Goal: Task Accomplishment & Management: Complete application form

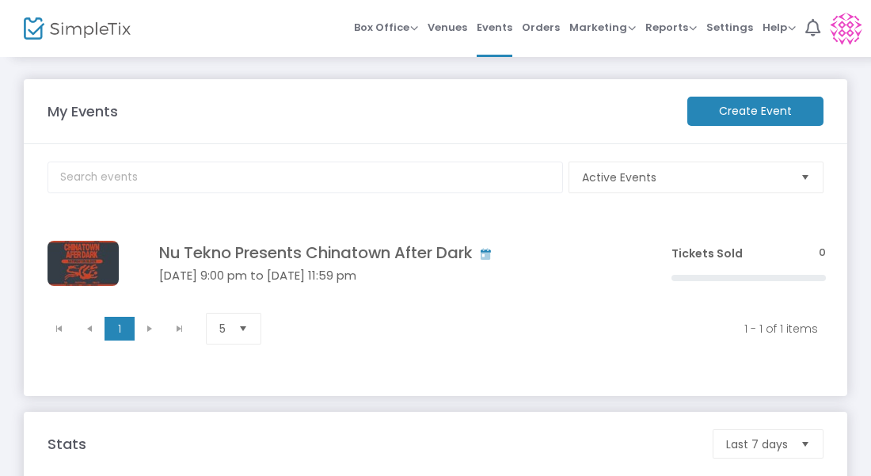
click at [751, 105] on m-button "Create Event" at bounding box center [755, 111] width 136 height 29
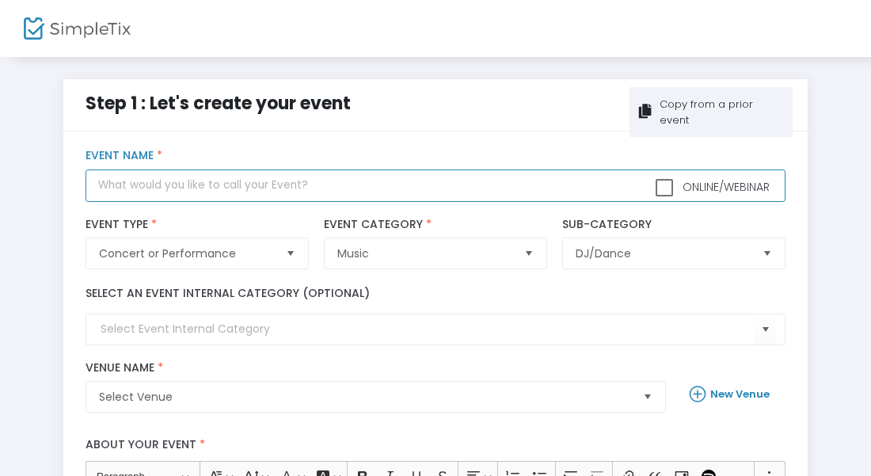
click at [397, 176] on input "text" at bounding box center [435, 185] width 699 height 32
type input "Chinatown After Dark"
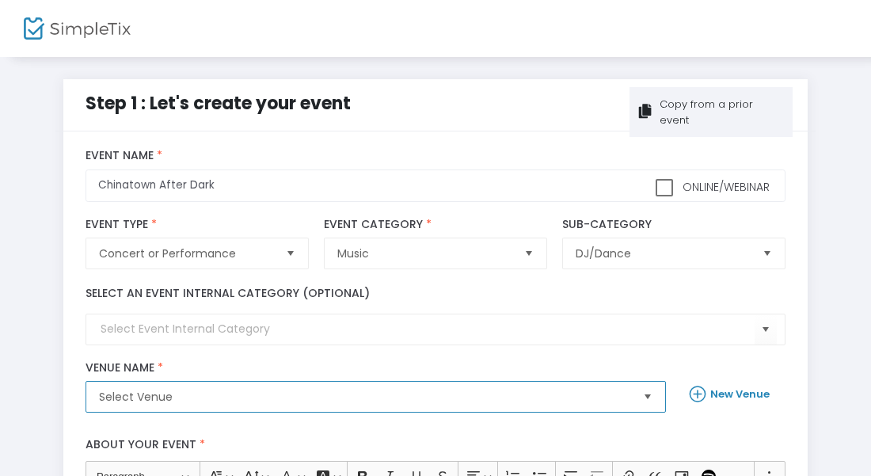
click at [386, 394] on span "Select Venue" at bounding box center [364, 397] width 531 height 16
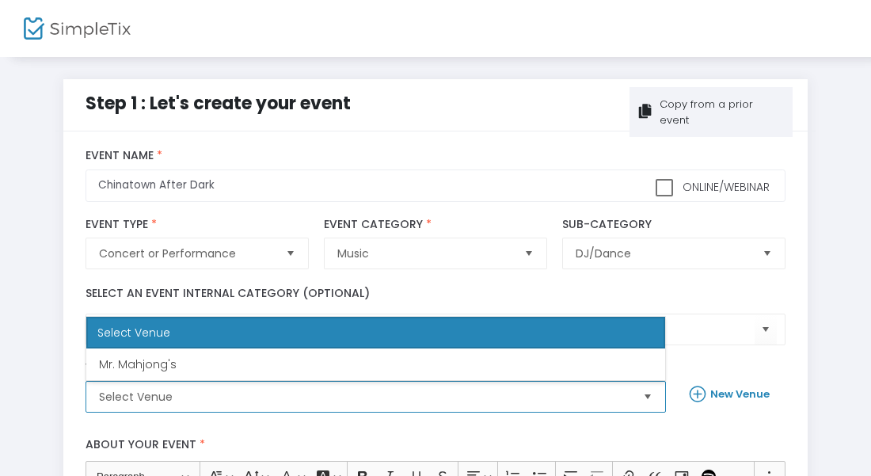
click at [377, 385] on span "Select Venue" at bounding box center [365, 397] width 544 height 30
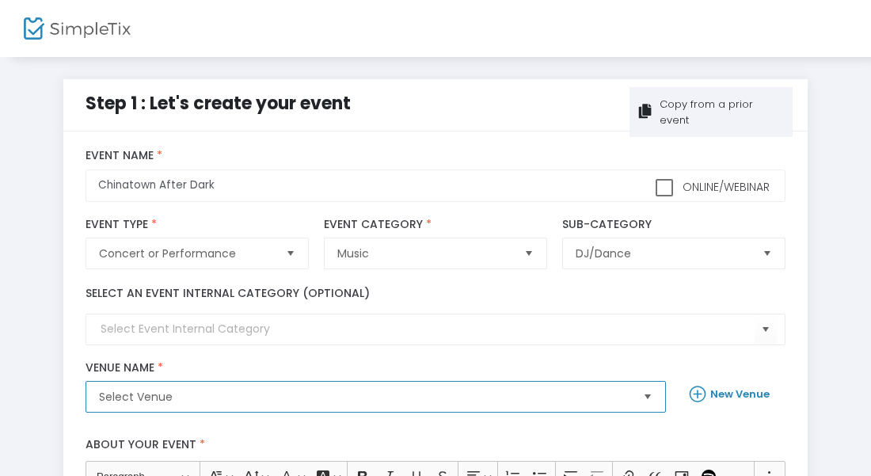
click at [646, 399] on span "Select" at bounding box center [648, 397] width 26 height 26
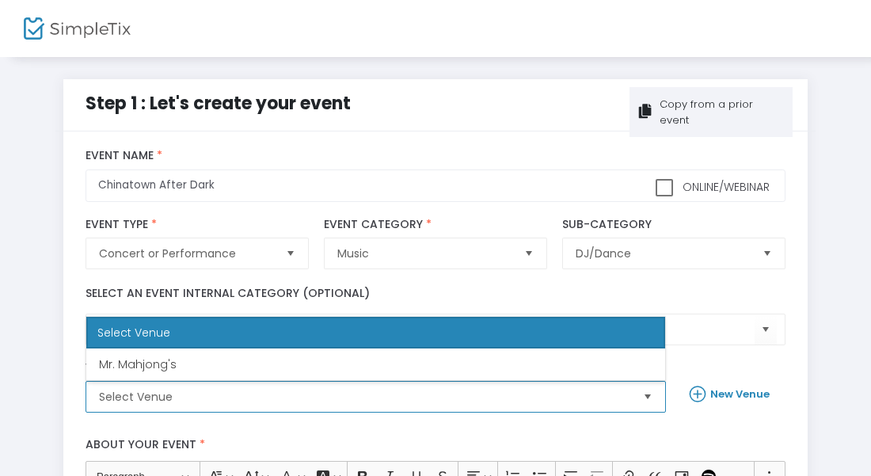
click at [646, 399] on span "Select" at bounding box center [648, 397] width 26 height 26
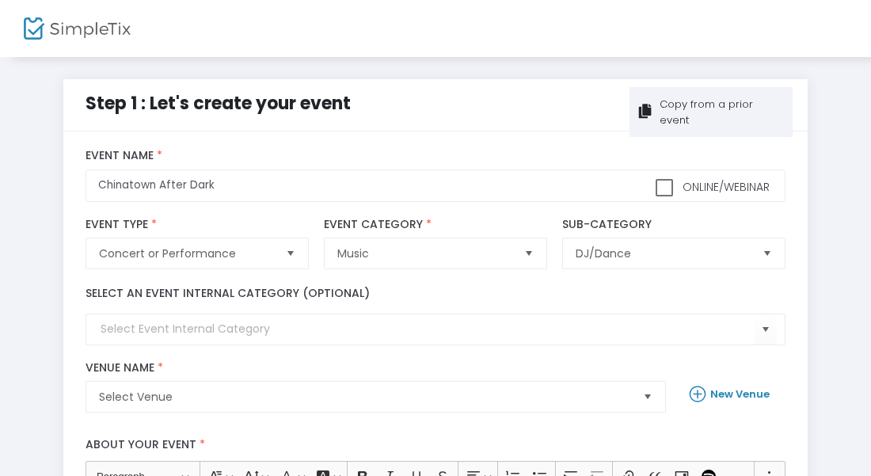
click at [698, 385] on icon at bounding box center [700, 394] width 21 height 22
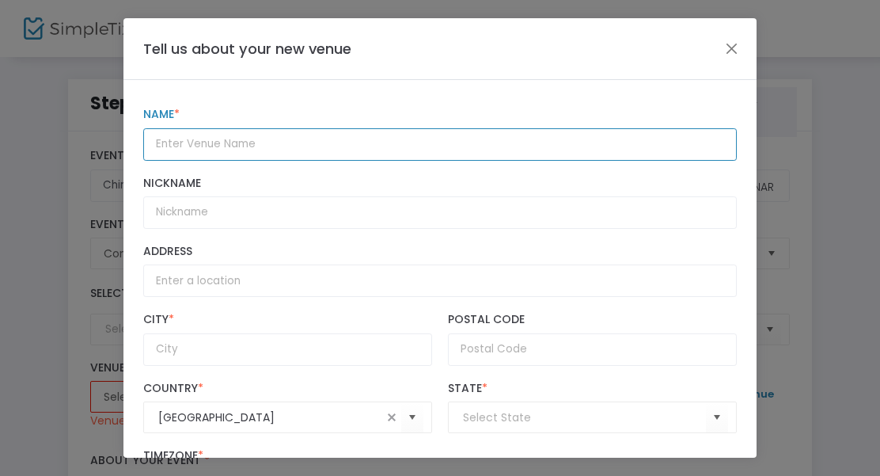
click at [370, 150] on input "text" at bounding box center [440, 144] width 594 height 32
type input "Lion's Den"
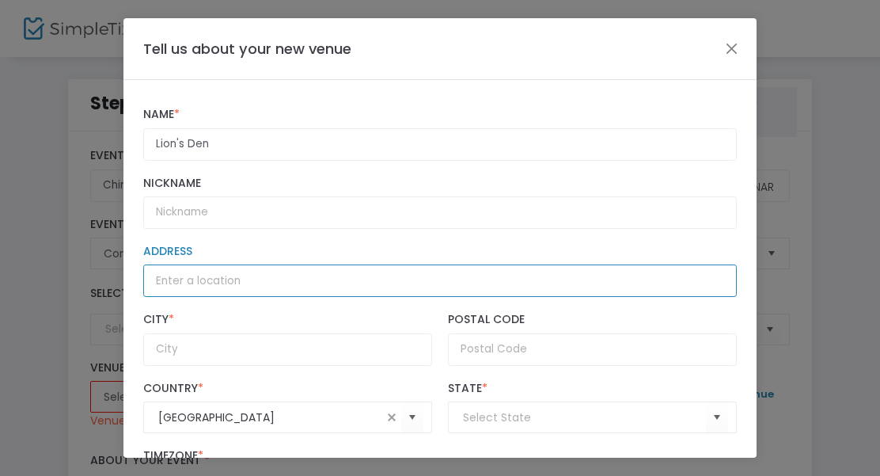
click at [276, 287] on input "Address" at bounding box center [440, 280] width 594 height 32
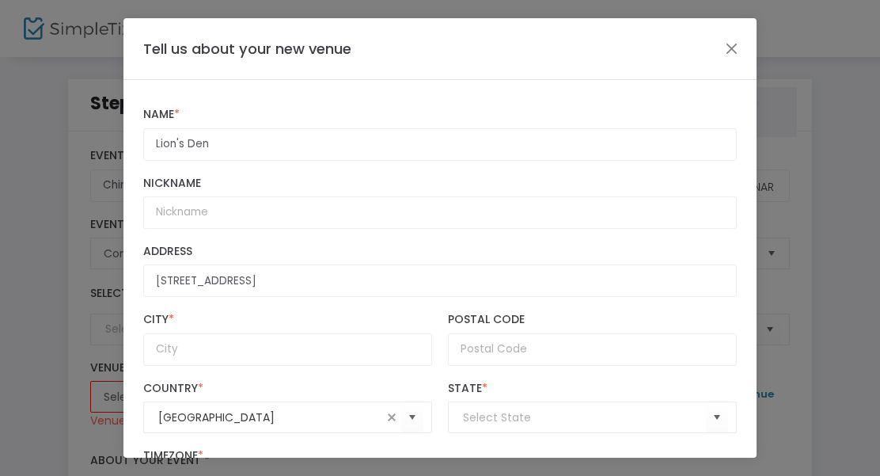
type input "[STREET_ADDRESS]"
type input "[GEOGRAPHIC_DATA]"
type input "94108"
type input "(UTC-08:00) Pacific Time ([GEOGRAPHIC_DATA] & [GEOGRAPHIC_DATA])"
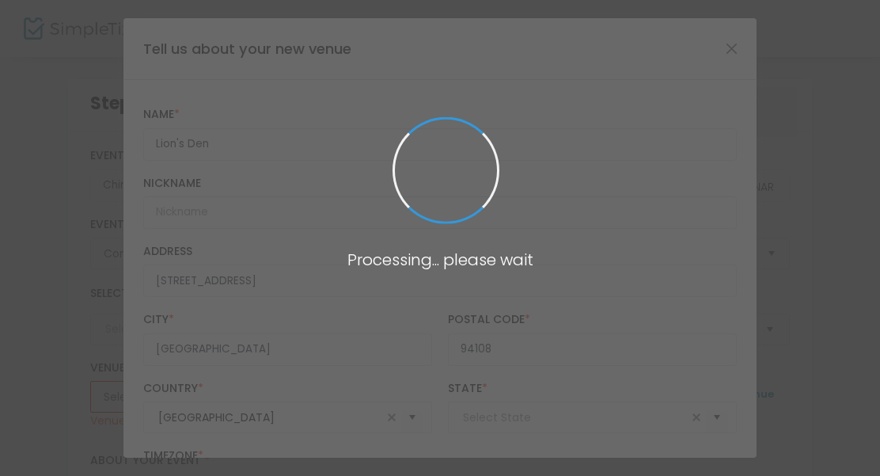
type input "[US_STATE]"
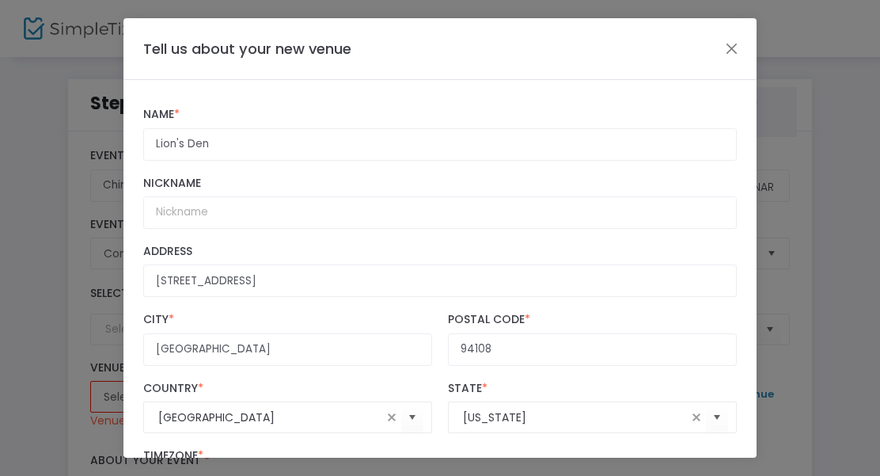
drag, startPoint x: 747, startPoint y: 294, endPoint x: 745, endPoint y: 336, distance: 42.0
click at [745, 336] on div "Lion's Den Name * Nickname 57 Wentworth Place Address [GEOGRAPHIC_DATA] * 94108…" at bounding box center [440, 269] width 633 height 378
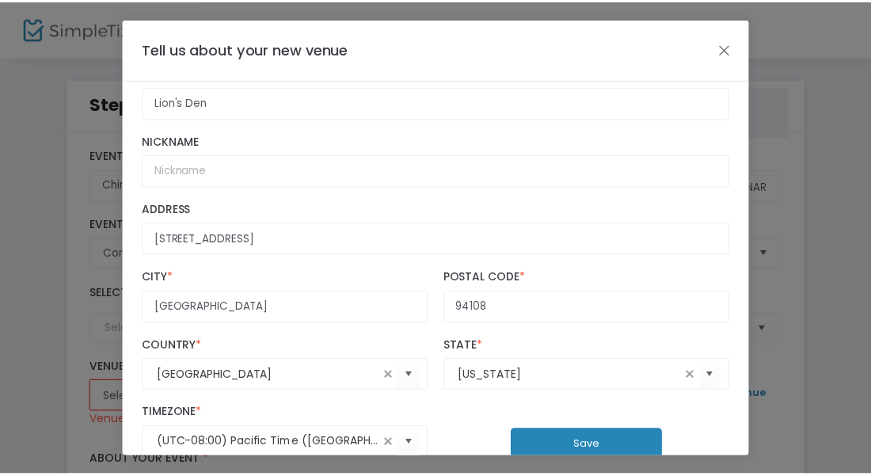
scroll to position [97, 0]
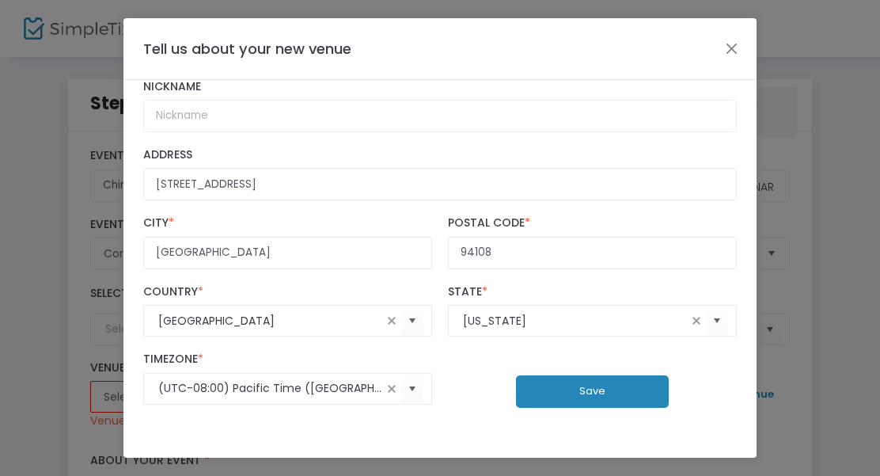
click at [610, 391] on button "Save" at bounding box center [592, 391] width 153 height 32
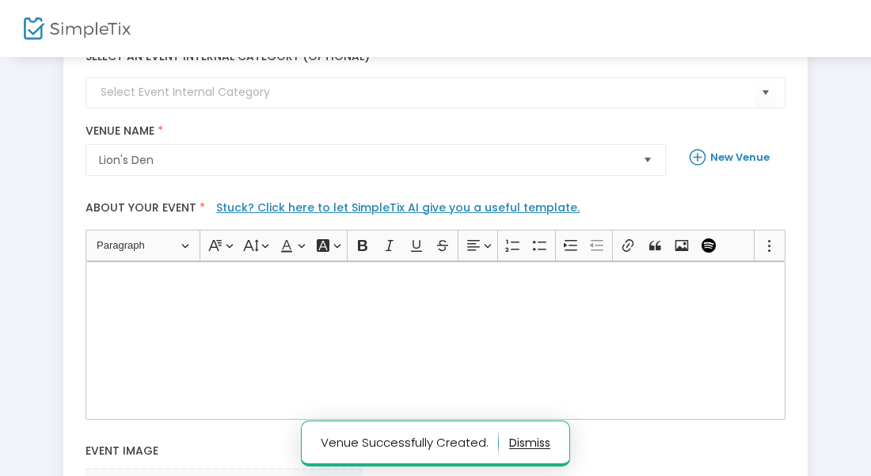
scroll to position [241, 0]
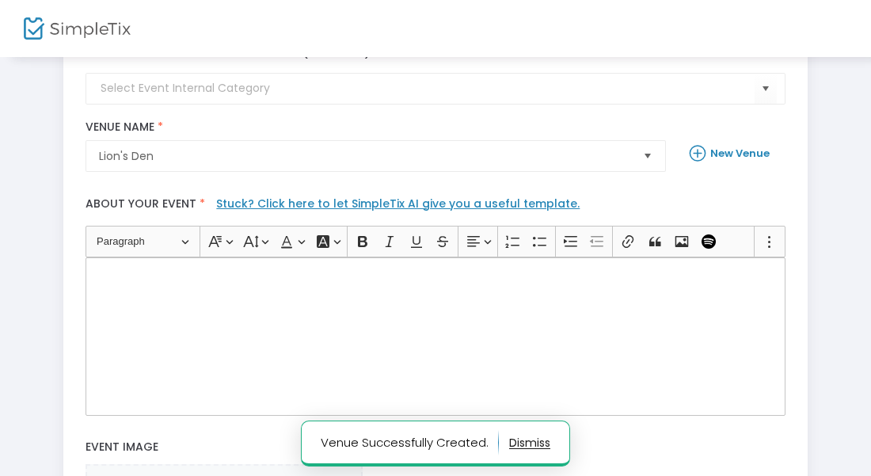
click at [619, 293] on div "Rich Text Editor, main" at bounding box center [435, 336] width 699 height 158
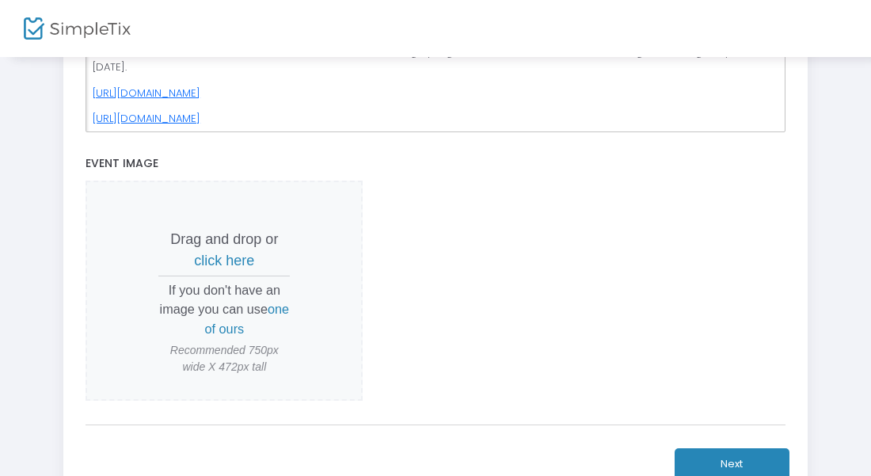
scroll to position [566, 0]
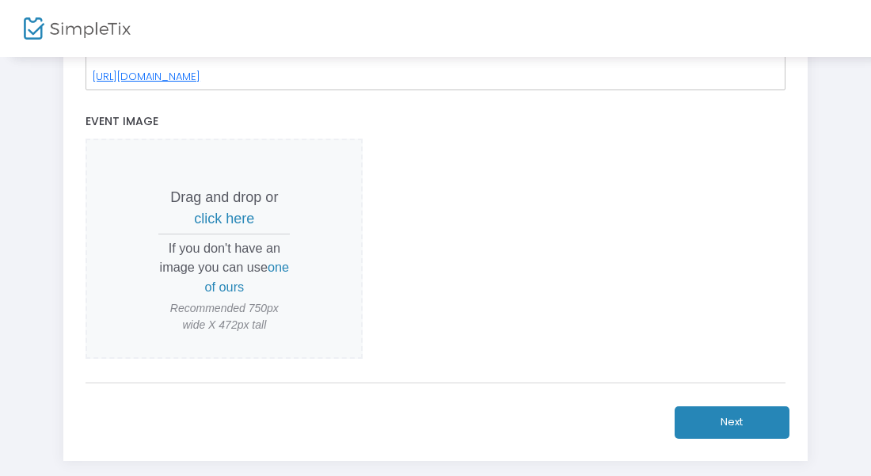
click at [225, 215] on span "click here" at bounding box center [224, 219] width 60 height 16
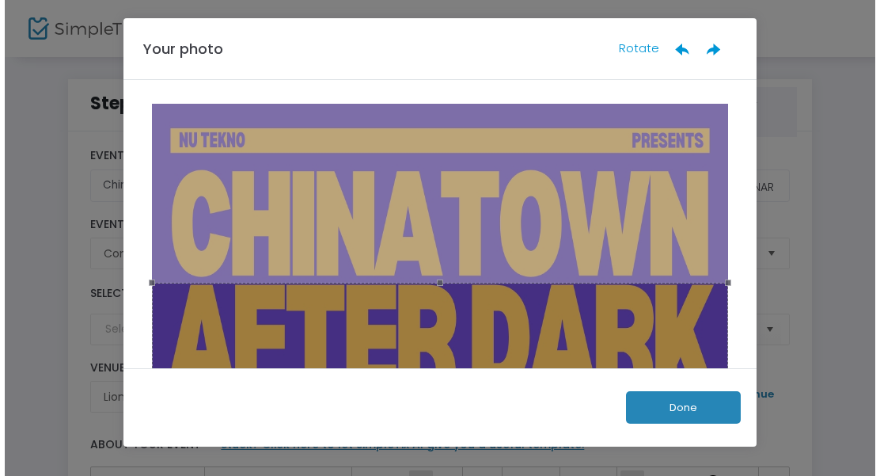
scroll to position [0, 0]
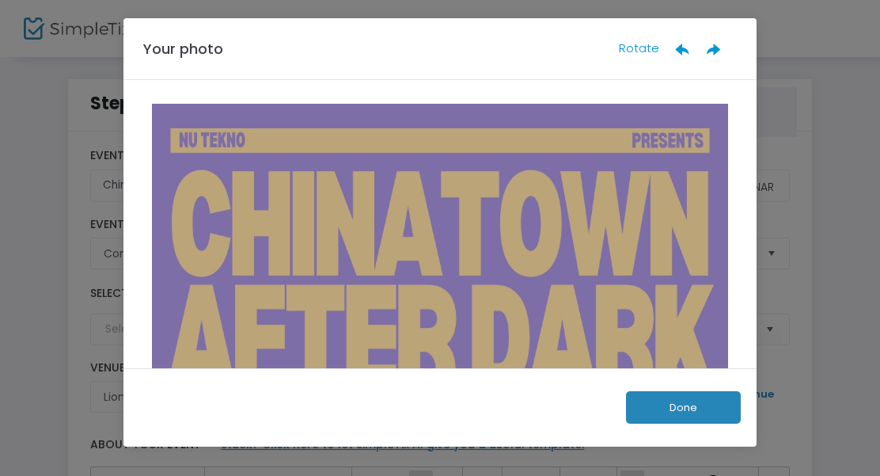
drag, startPoint x: 433, startPoint y: 286, endPoint x: 436, endPoint y: 407, distance: 121.2
click at [436, 407] on div "Your photo Rotate Done" at bounding box center [440, 232] width 633 height 428
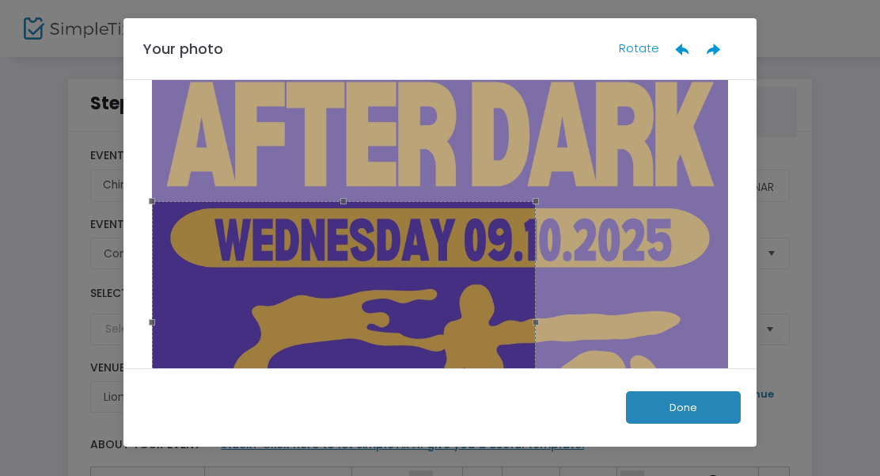
scroll to position [209, 0]
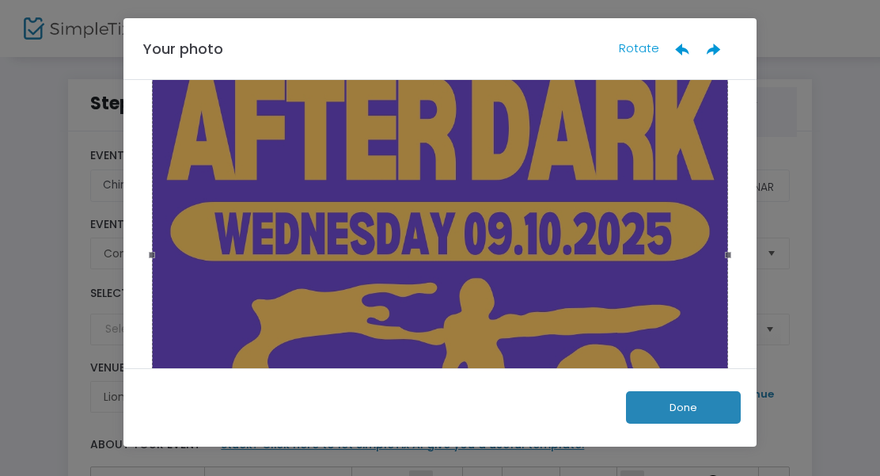
drag, startPoint x: 529, startPoint y: 201, endPoint x: 774, endPoint y: -17, distance: 328.1
click at [774, 0] on html "Processing... please wait Step 1 : Let's create your event Copy from a prior ev…" at bounding box center [440, 238] width 880 height 476
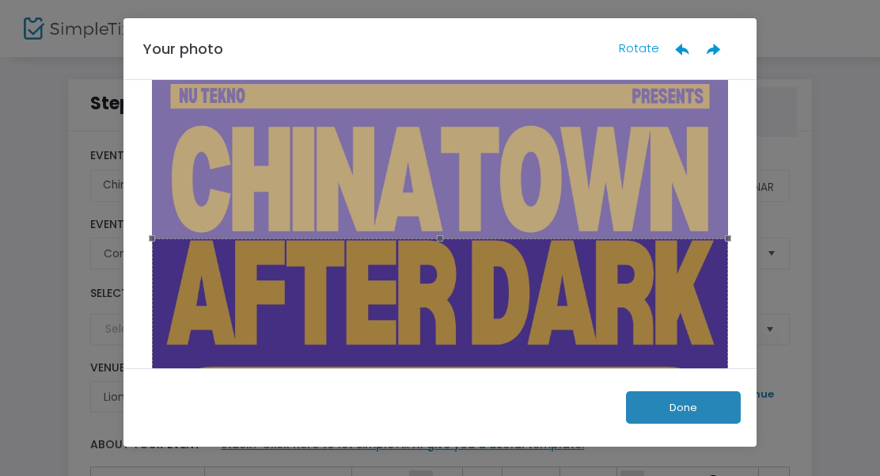
scroll to position [38, 0]
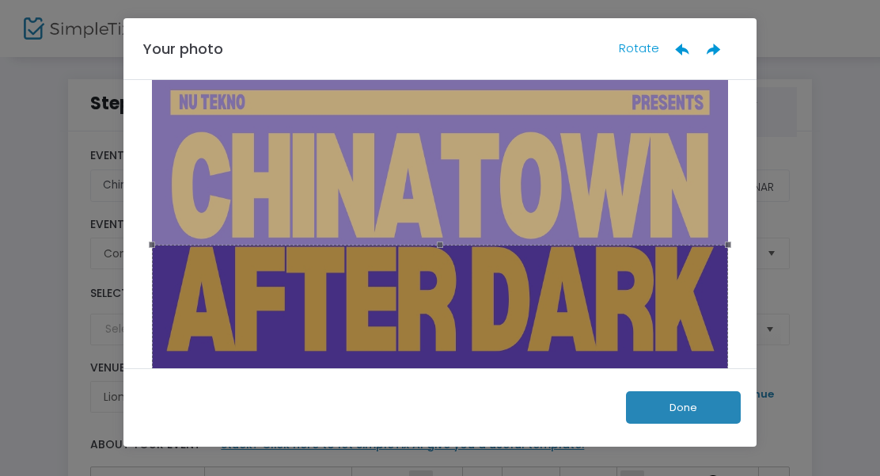
drag, startPoint x: 435, startPoint y: 245, endPoint x: 435, endPoint y: 222, distance: 23.0
click at [435, 222] on div at bounding box center [440, 432] width 586 height 732
drag, startPoint x: 433, startPoint y: 246, endPoint x: 445, endPoint y: 207, distance: 41.3
click at [445, 207] on div at bounding box center [440, 432] width 586 height 732
drag, startPoint x: 722, startPoint y: 241, endPoint x: 795, endPoint y: 196, distance: 85.7
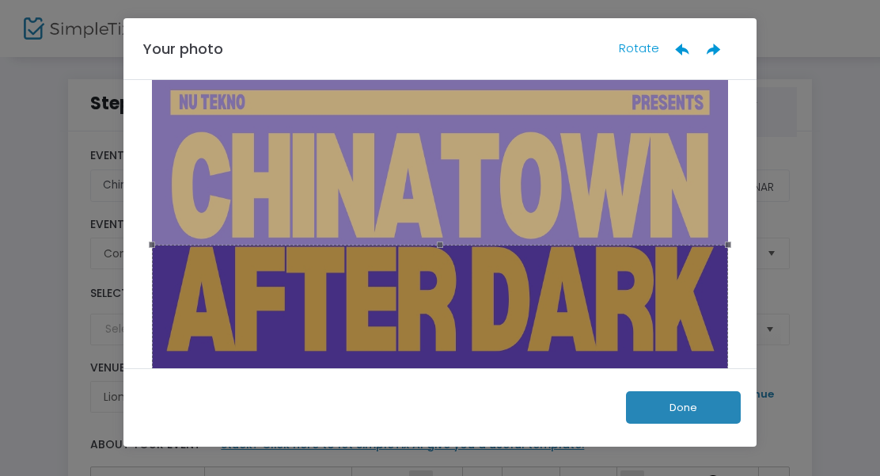
click at [795, 196] on ngb-modal-window "Your photo Rotate Done" at bounding box center [440, 238] width 880 height 476
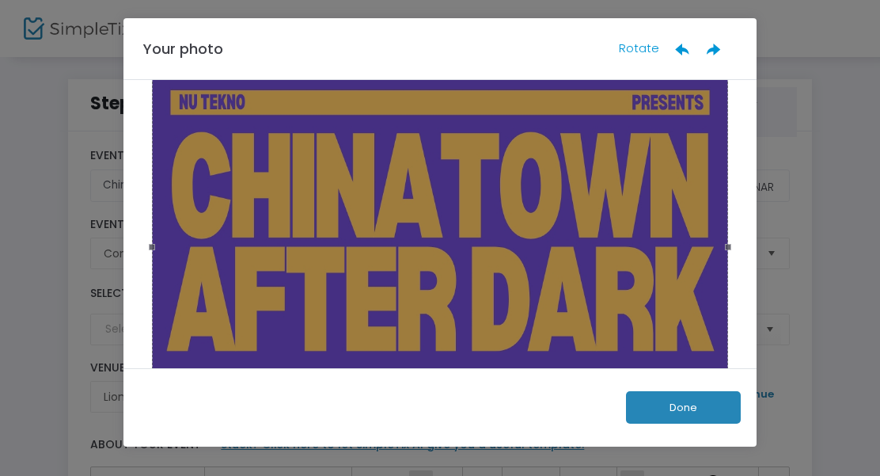
drag, startPoint x: 603, startPoint y: 298, endPoint x: 602, endPoint y: 108, distance: 189.2
click at [602, 108] on div at bounding box center [440, 247] width 576 height 363
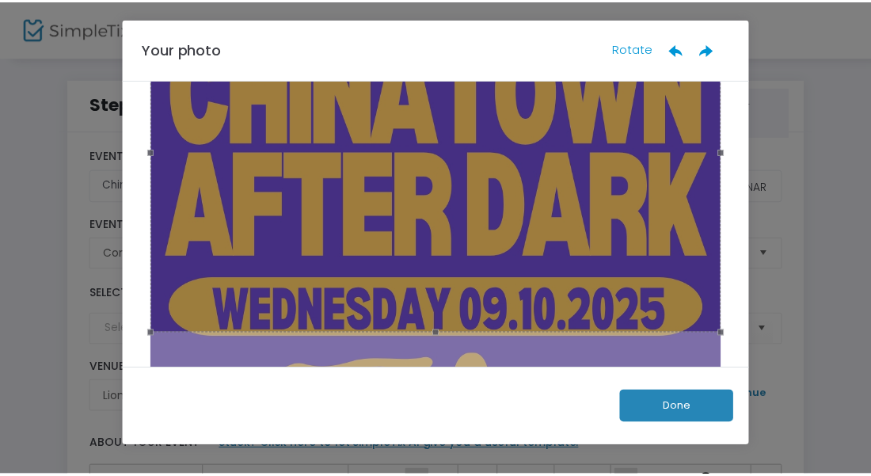
scroll to position [139, 0]
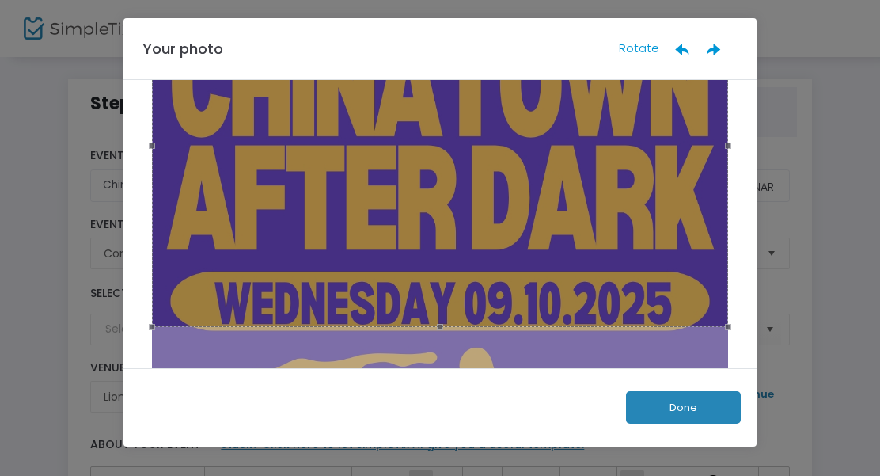
drag, startPoint x: 435, startPoint y: 330, endPoint x: 434, endPoint y: 360, distance: 30.1
click at [434, 360] on div at bounding box center [440, 330] width 586 height 732
click at [669, 400] on button "Done" at bounding box center [683, 407] width 115 height 32
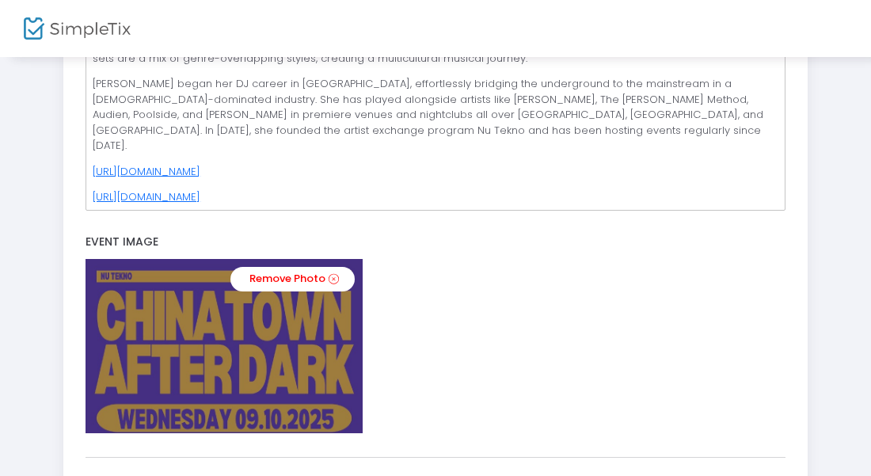
scroll to position [516, 0]
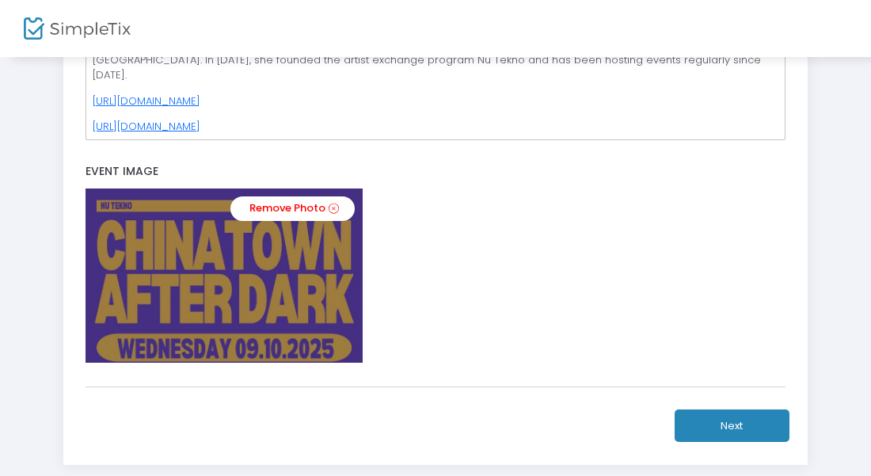
click at [743, 431] on button "Next" at bounding box center [732, 425] width 115 height 32
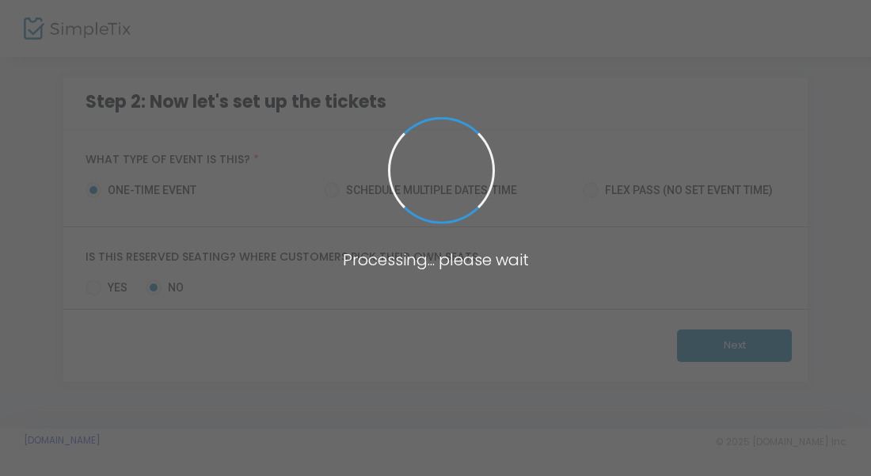
scroll to position [184, 0]
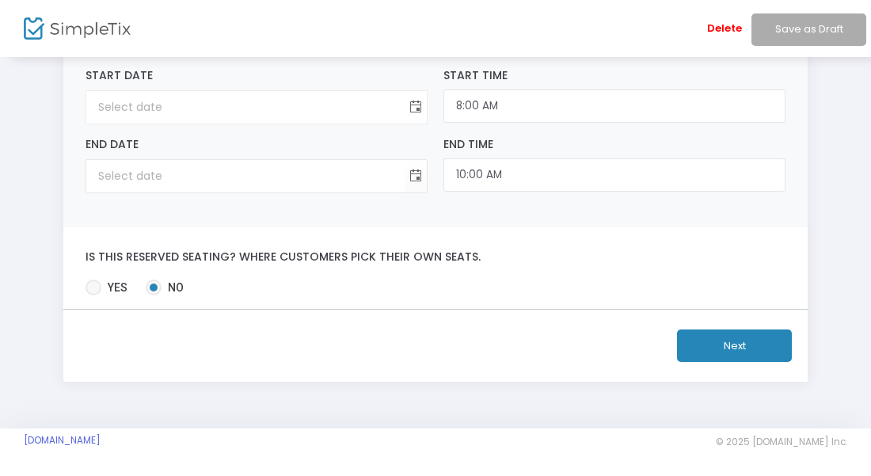
click at [413, 102] on span "Toggle calendar" at bounding box center [416, 107] width 26 height 26
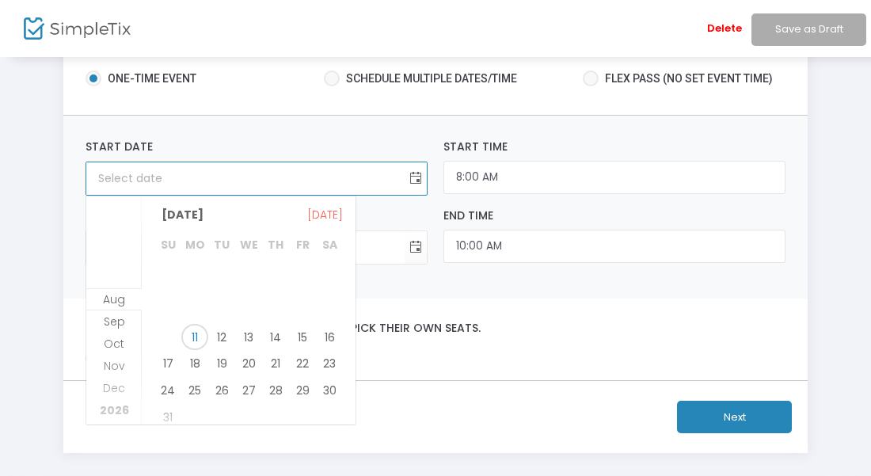
scroll to position [80, 0]
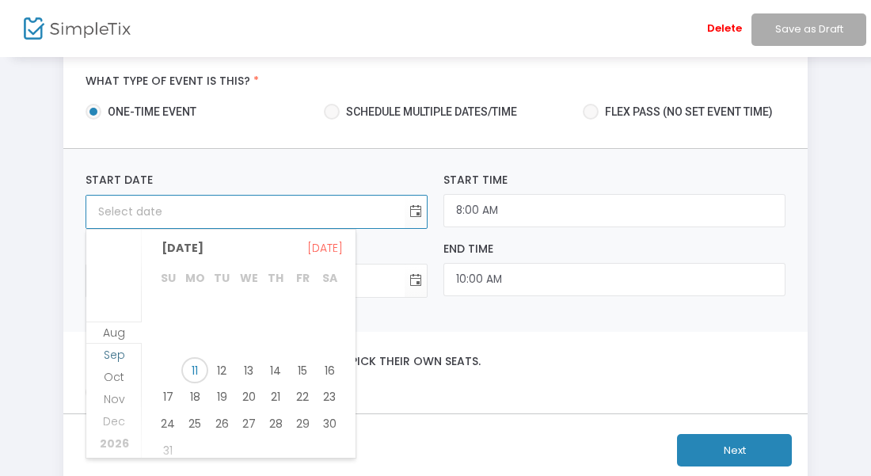
click at [116, 348] on span "Sep" at bounding box center [114, 355] width 21 height 16
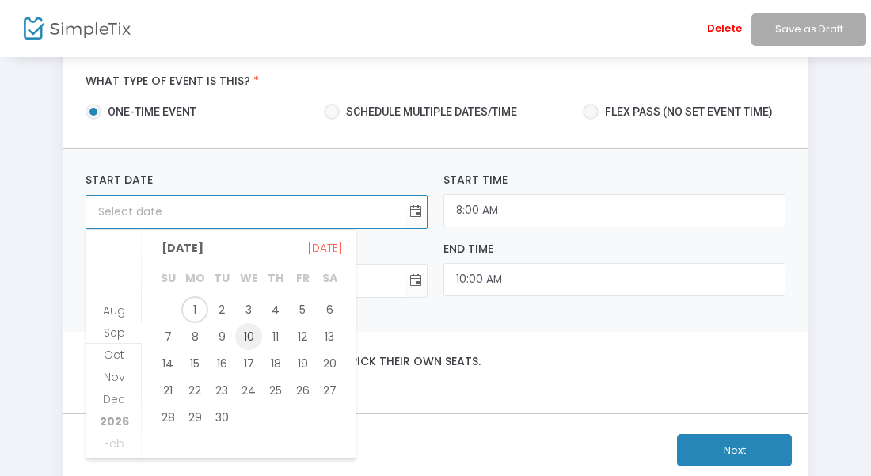
click at [247, 333] on span "10" at bounding box center [248, 336] width 27 height 27
type input "[DATE]"
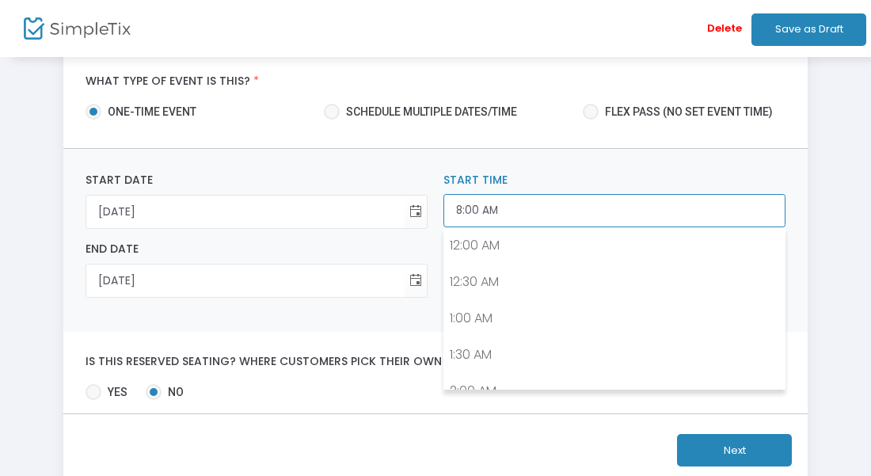
scroll to position [520, 0]
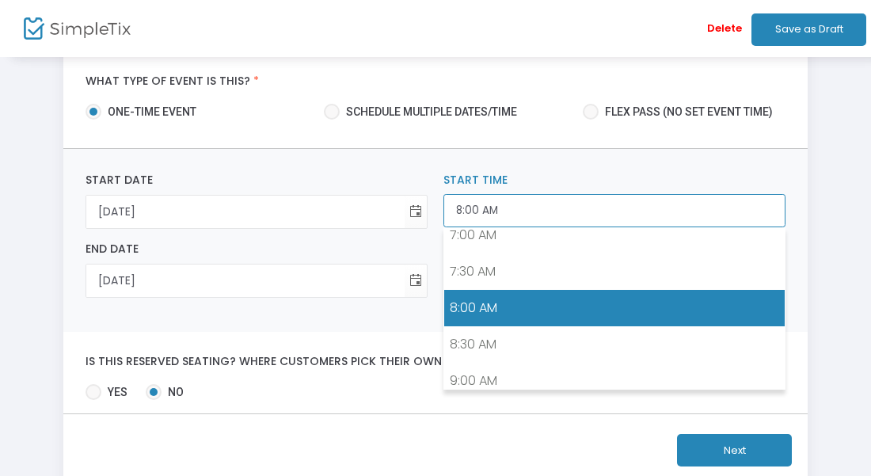
click at [544, 214] on input "8:00 AM" at bounding box center [614, 211] width 342 height 34
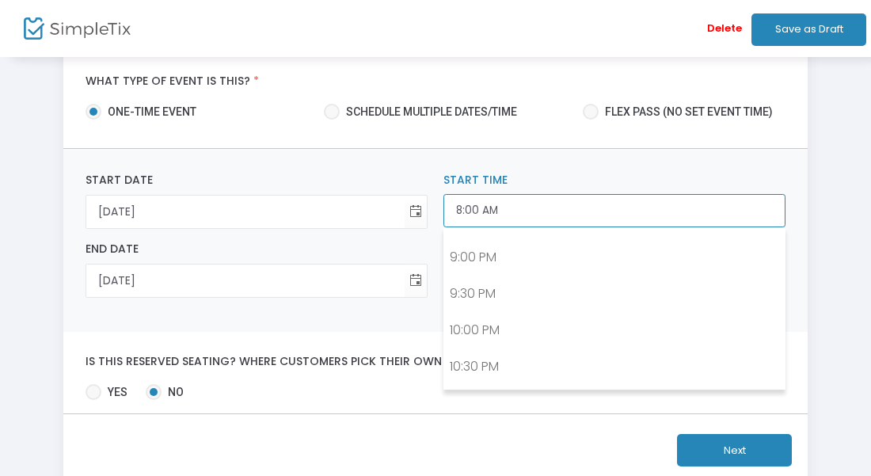
scroll to position [1500, 0]
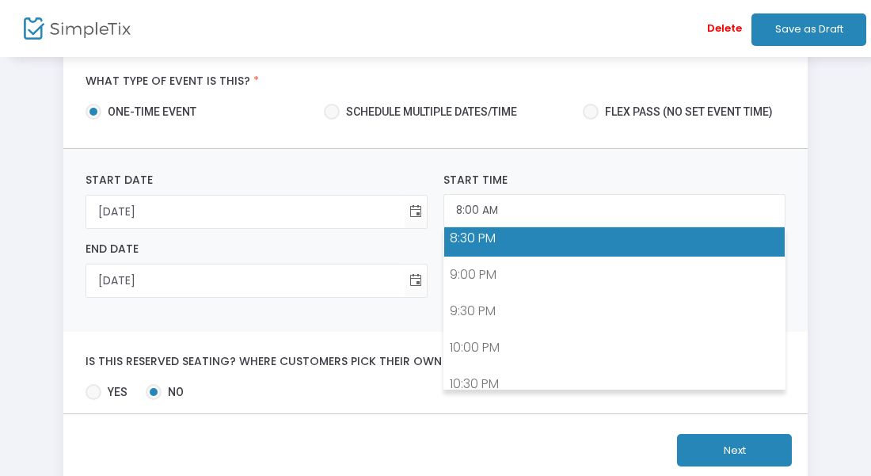
click at [642, 238] on link "8:30 PM" at bounding box center [614, 238] width 340 height 36
type input "8:30 PM"
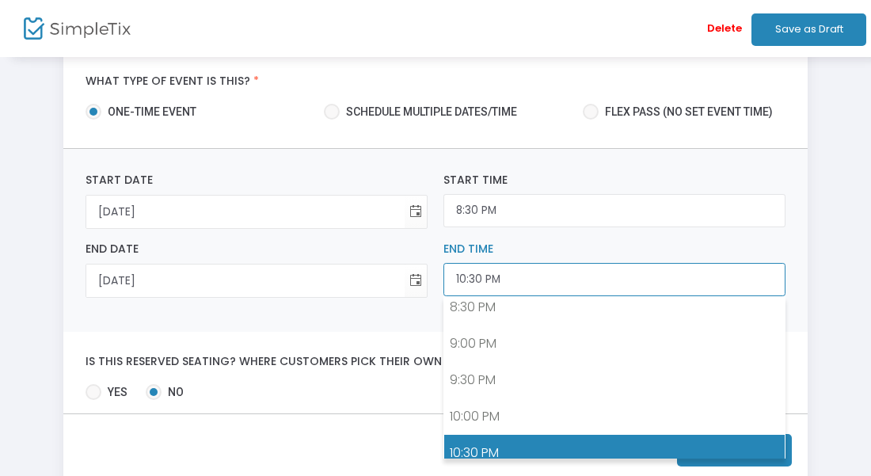
click at [593, 274] on input "10:30 PM" at bounding box center [614, 280] width 342 height 34
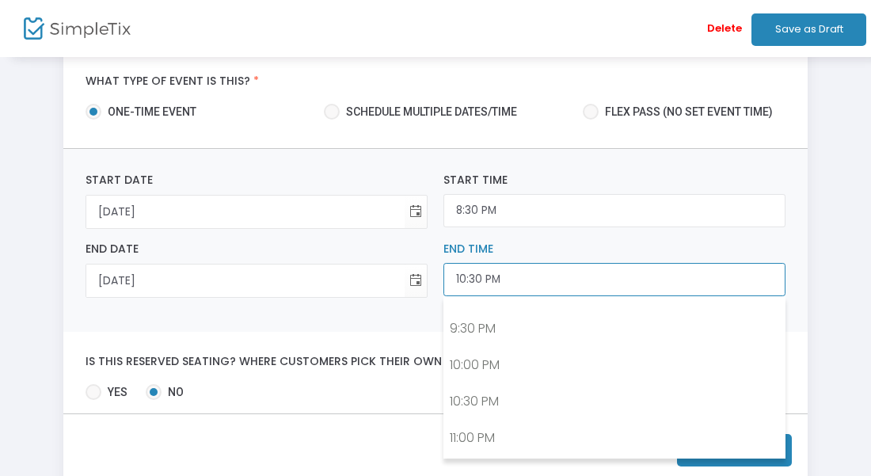
scroll to position [1586, 0]
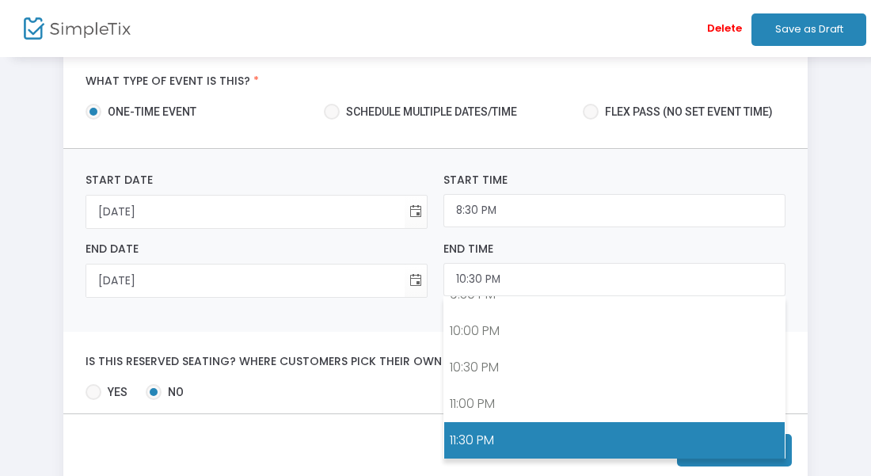
click at [627, 448] on link "11:30 PM" at bounding box center [614, 440] width 340 height 36
type input "11:30 PM"
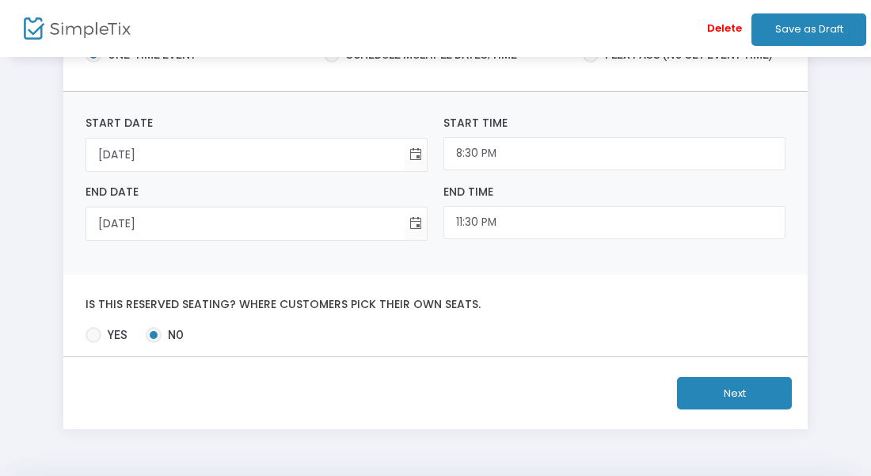
scroll to position [184, 0]
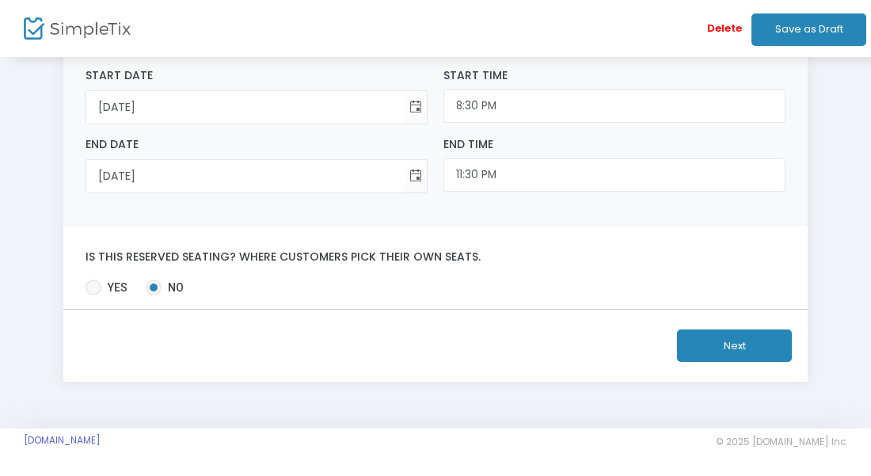
click at [716, 337] on button "Next" at bounding box center [734, 345] width 115 height 32
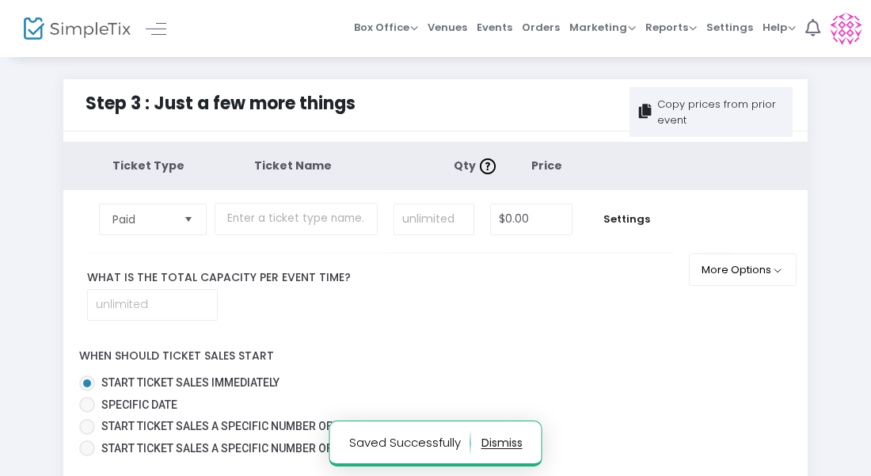
click at [195, 223] on span "Select" at bounding box center [189, 219] width 26 height 26
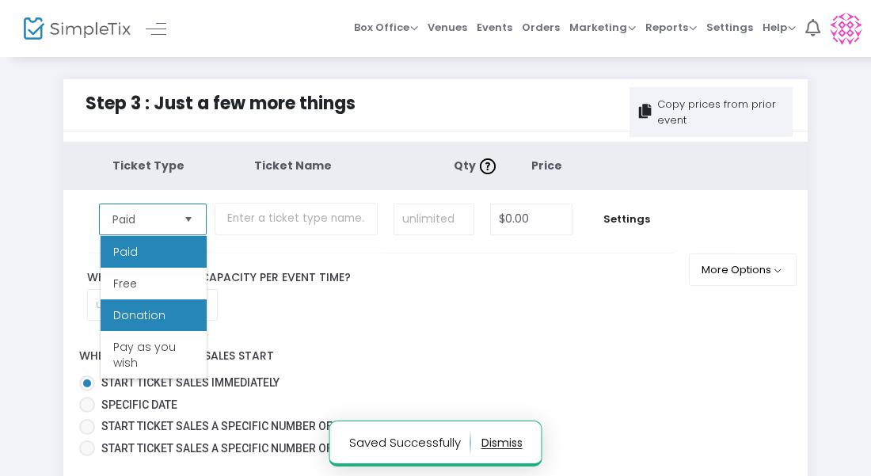
click at [170, 314] on li "Donation" at bounding box center [154, 315] width 106 height 32
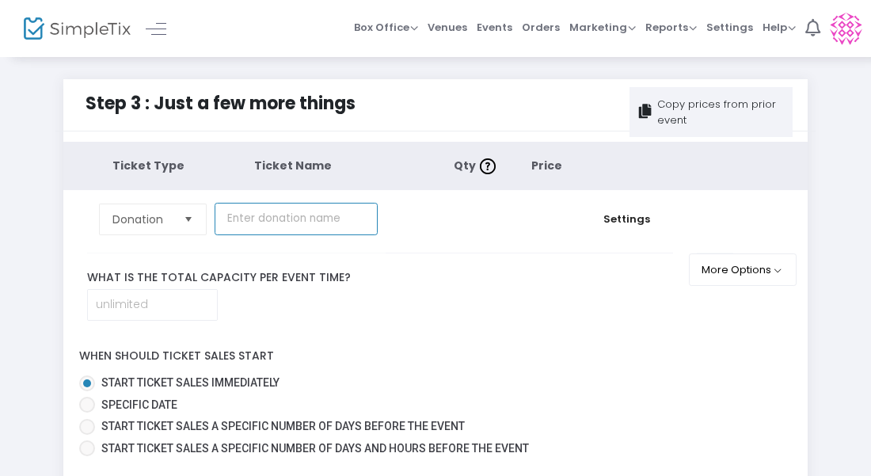
click at [293, 224] on input "text" at bounding box center [296, 219] width 163 height 32
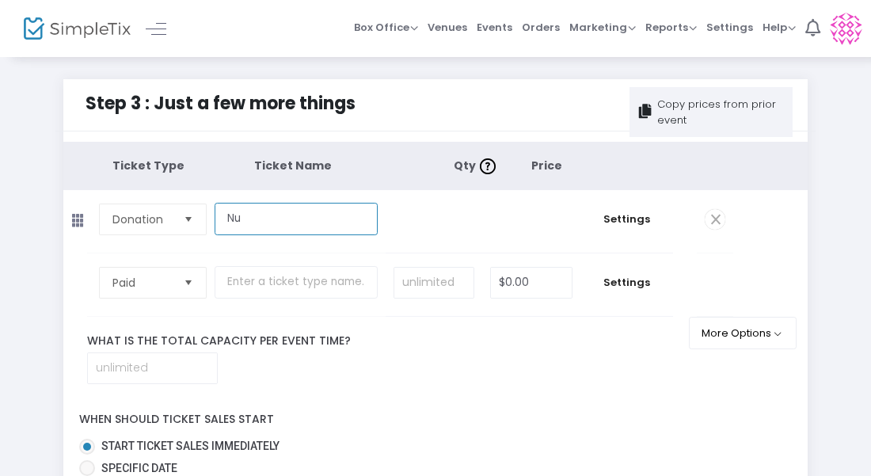
type input "N"
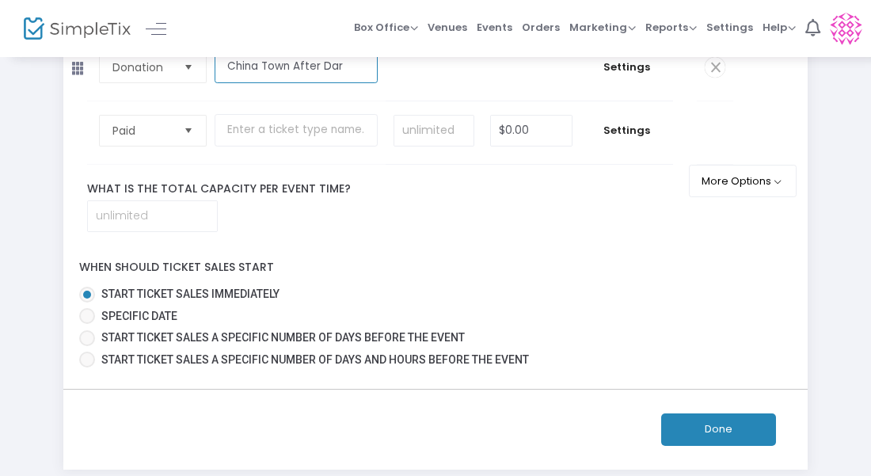
scroll to position [154, 0]
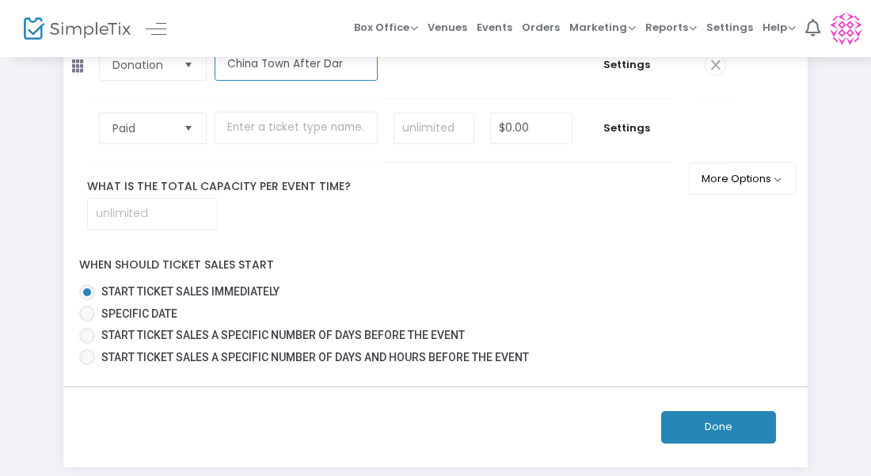
type input "China Town After Dar"
click at [695, 416] on button "Done" at bounding box center [718, 427] width 115 height 32
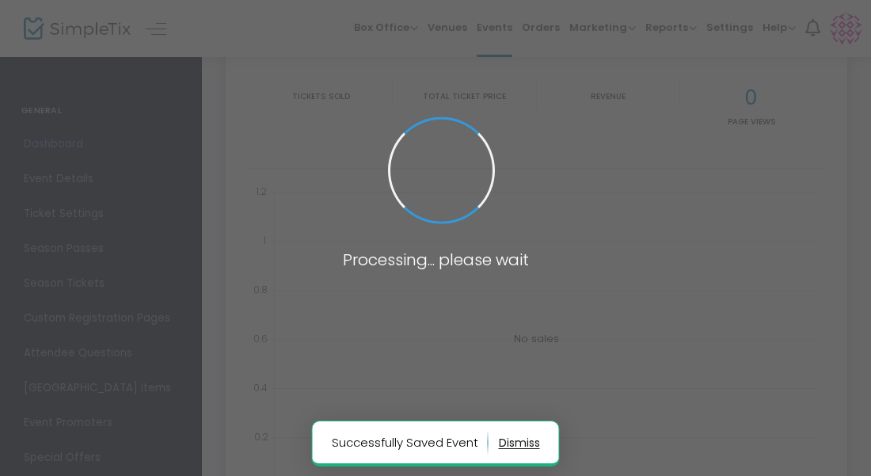
type input "[URL][DOMAIN_NAME]"
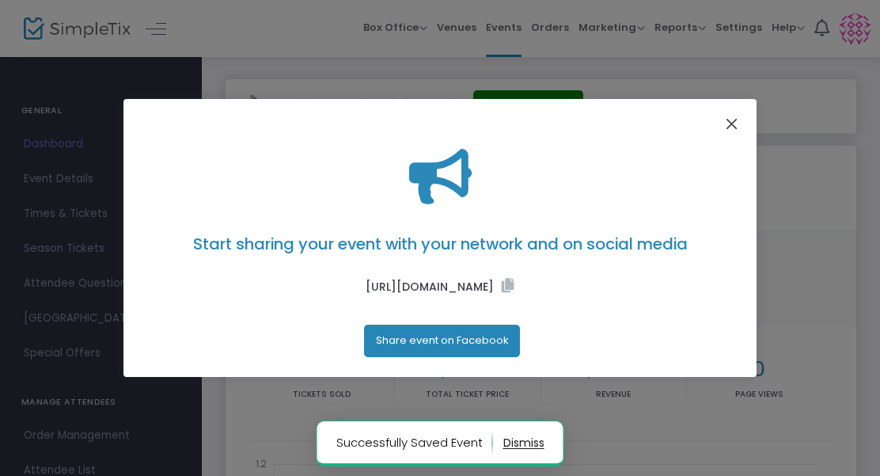
click at [734, 118] on button "Close" at bounding box center [732, 124] width 21 height 21
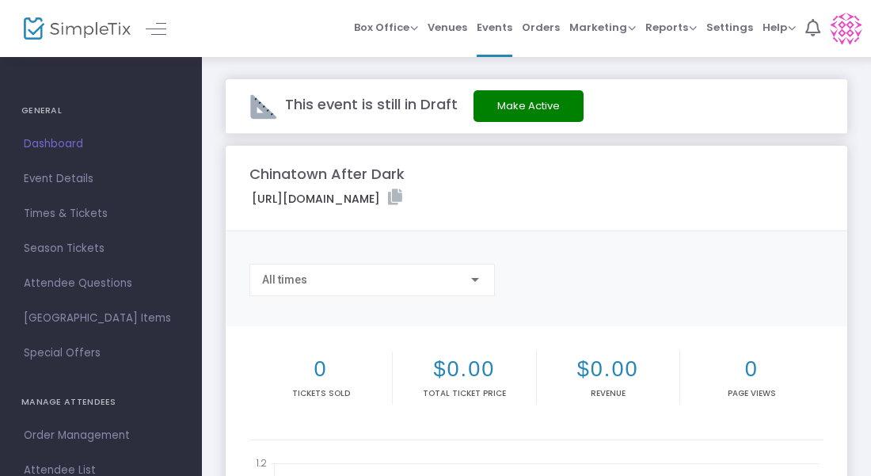
click at [553, 102] on button "Make Active" at bounding box center [528, 106] width 110 height 32
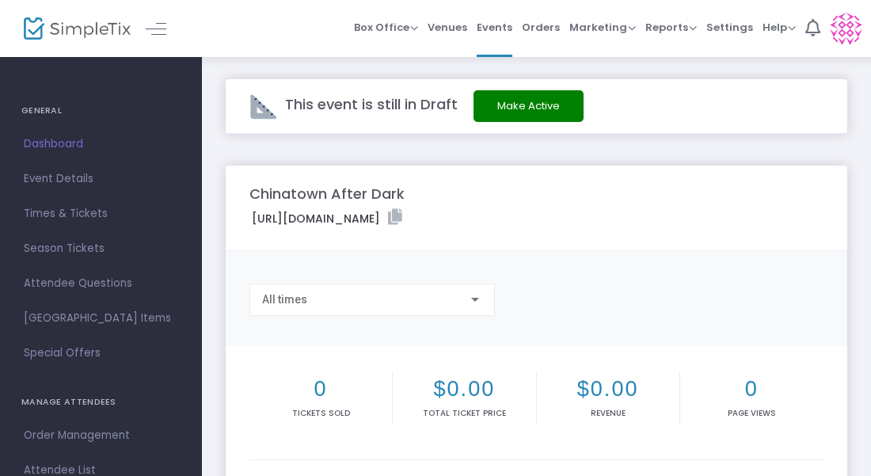
click at [520, 105] on button "Make Active" at bounding box center [528, 106] width 110 height 32
click at [500, 116] on button "Make Active" at bounding box center [528, 106] width 110 height 32
click at [67, 142] on span "Dashboard" at bounding box center [101, 144] width 154 height 21
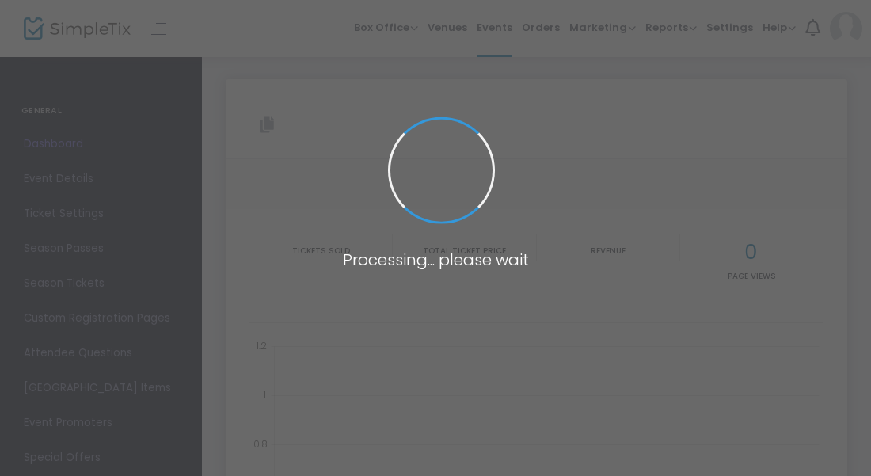
type input "[URL][DOMAIN_NAME]"
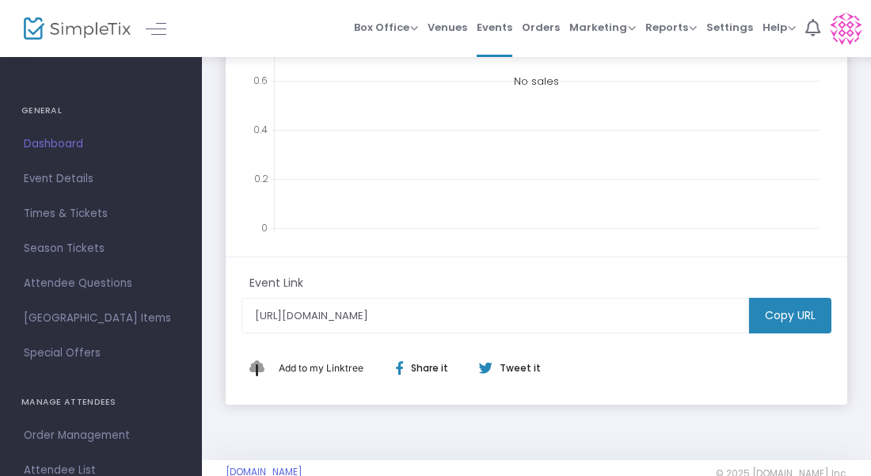
scroll to position [64, 0]
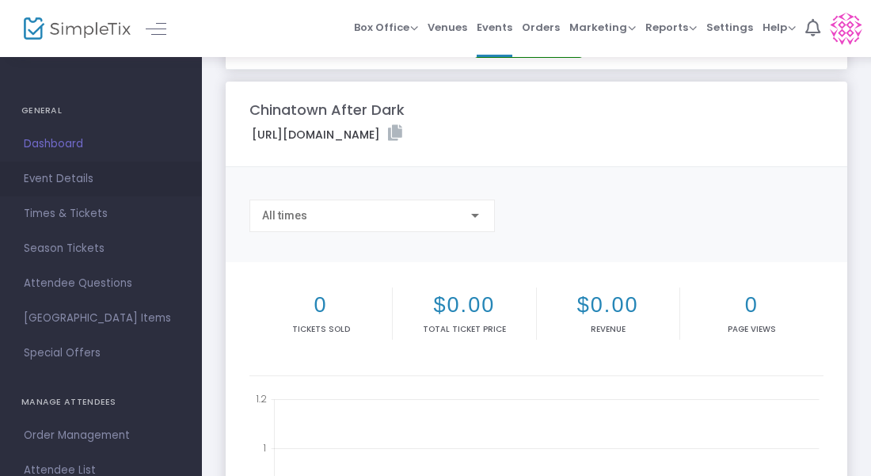
click at [38, 186] on span "Event Details" at bounding box center [101, 179] width 154 height 21
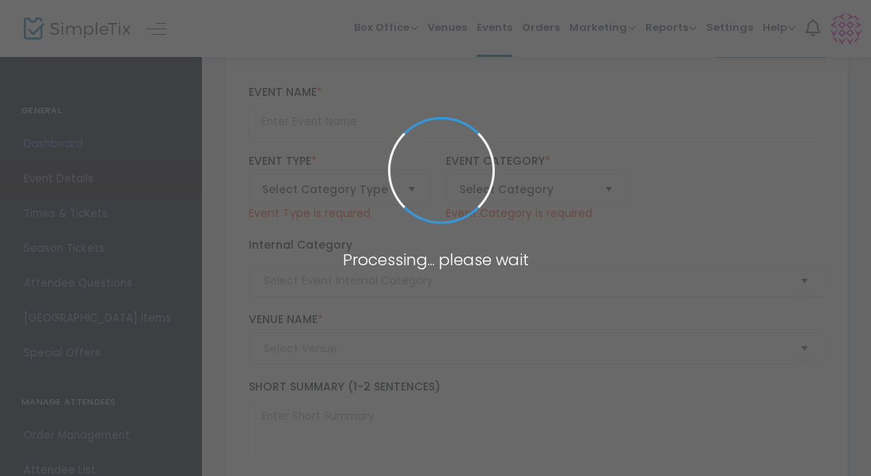
type input "Chinatown After Dark"
type textarea "Chinatown After Dark is back, and we're turning up the heat w/ [PERSON_NAME], […"
type input "Buy Tickets"
type input "Lion's Den"
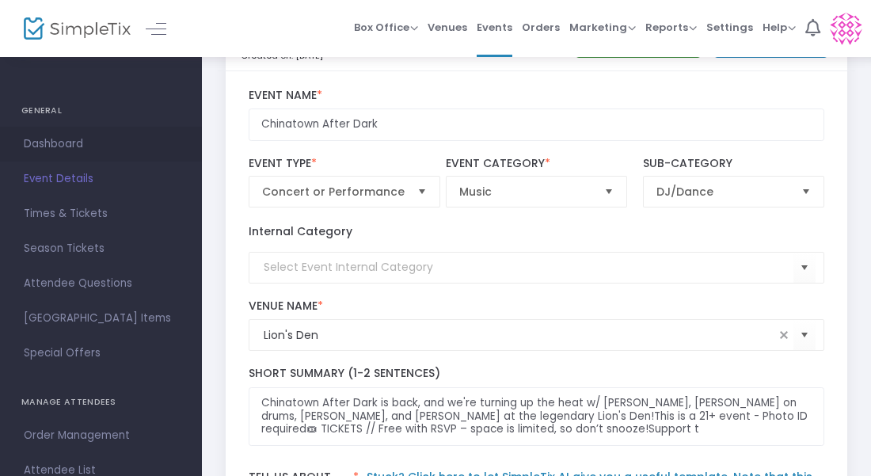
click at [52, 148] on span "Dashboard" at bounding box center [101, 144] width 154 height 21
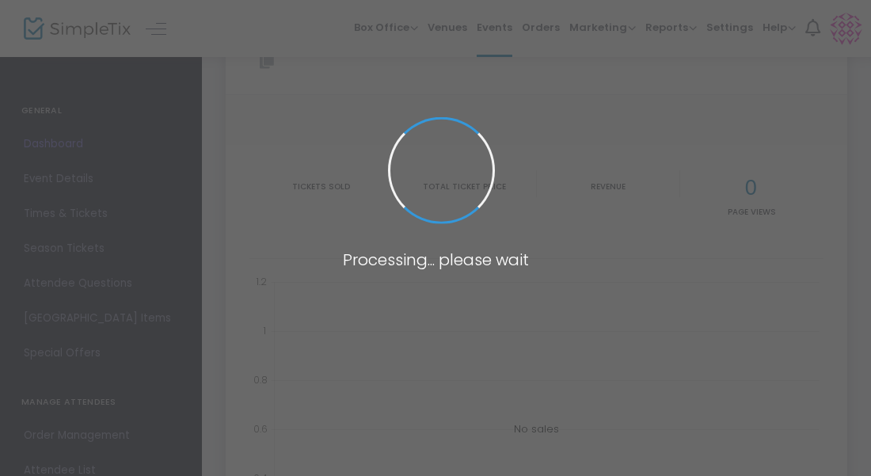
type input "[URL][DOMAIN_NAME]"
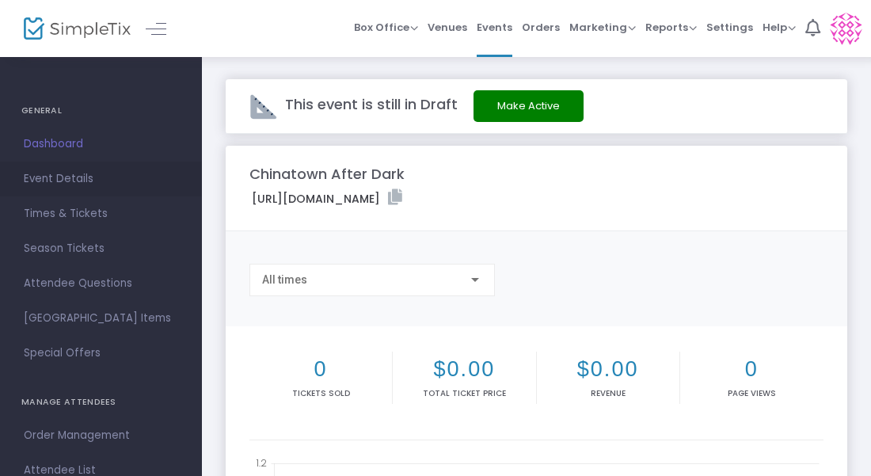
click at [78, 182] on span "Event Details" at bounding box center [101, 179] width 154 height 21
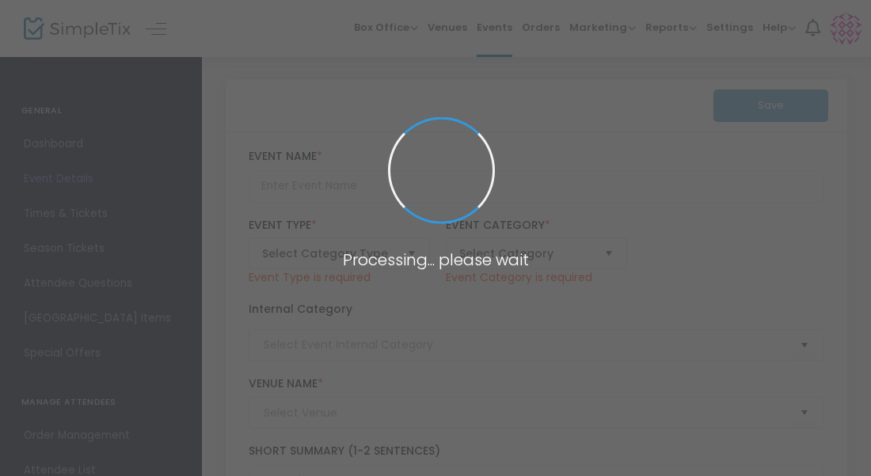
type input "Chinatown After Dark"
type textarea "Chinatown After Dark is back, and we're turning up the heat w/ [PERSON_NAME], […"
type input "Buy Tickets"
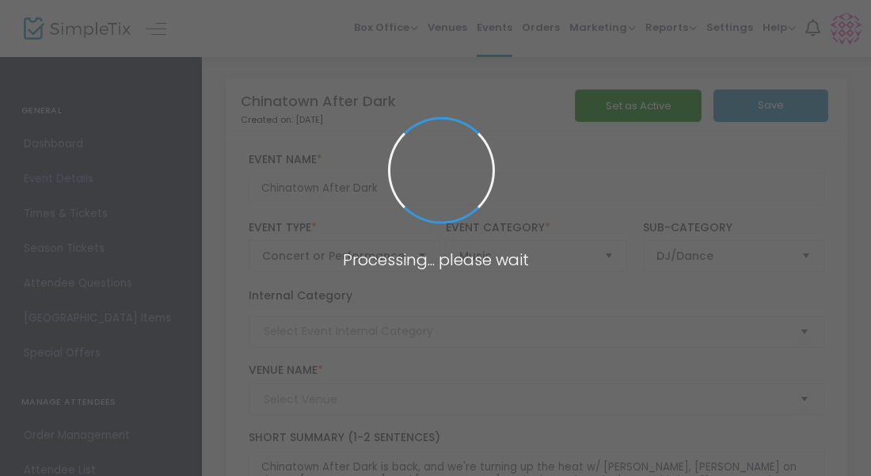
type input "Lion's Den"
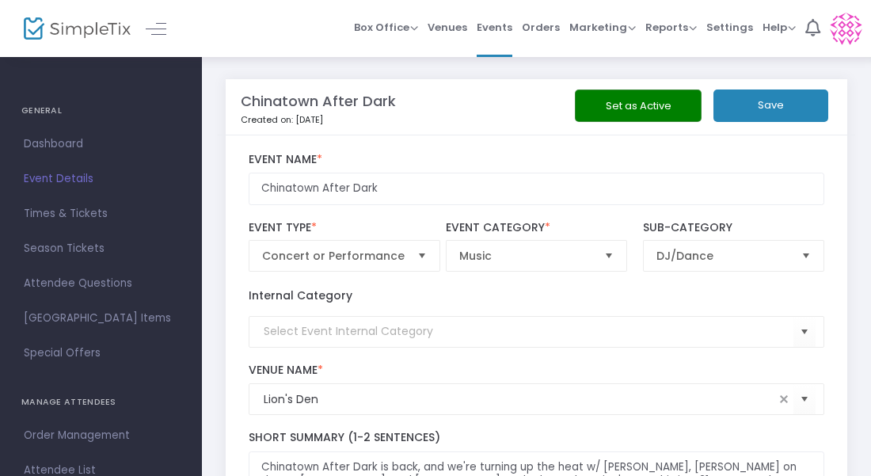
click at [642, 93] on button "Set as Active" at bounding box center [638, 105] width 127 height 32
click at [777, 112] on button "Save" at bounding box center [770, 105] width 115 height 32
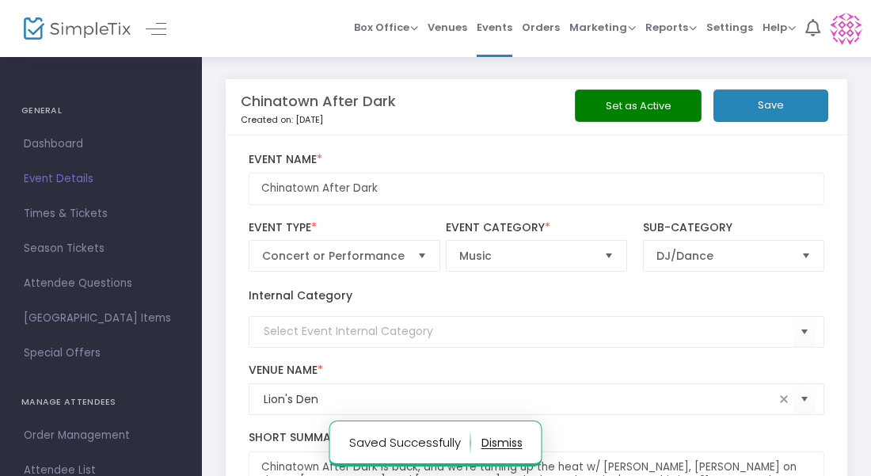
click at [607, 101] on button "Set as Active" at bounding box center [638, 105] width 127 height 32
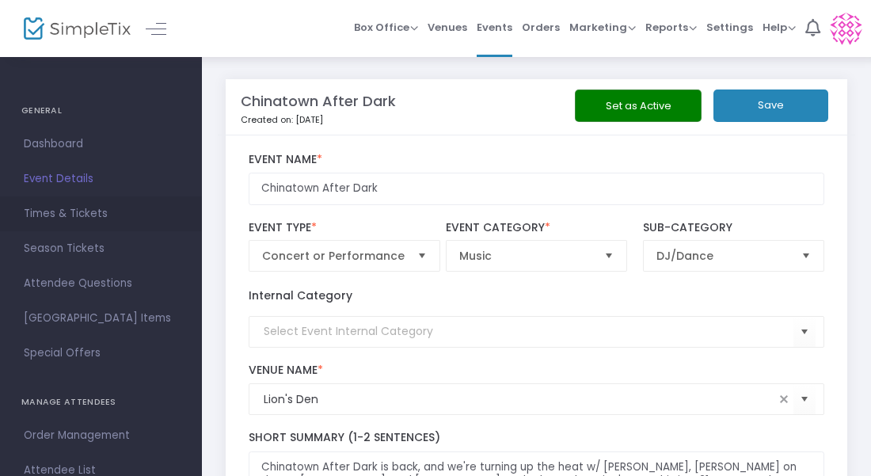
click at [103, 209] on span "Times & Tickets" at bounding box center [101, 213] width 154 height 21
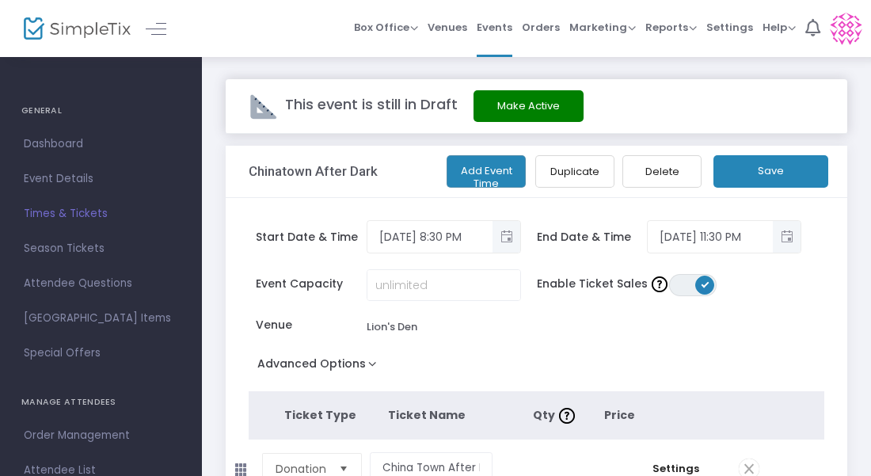
click at [523, 107] on button "Make Active" at bounding box center [528, 106] width 110 height 32
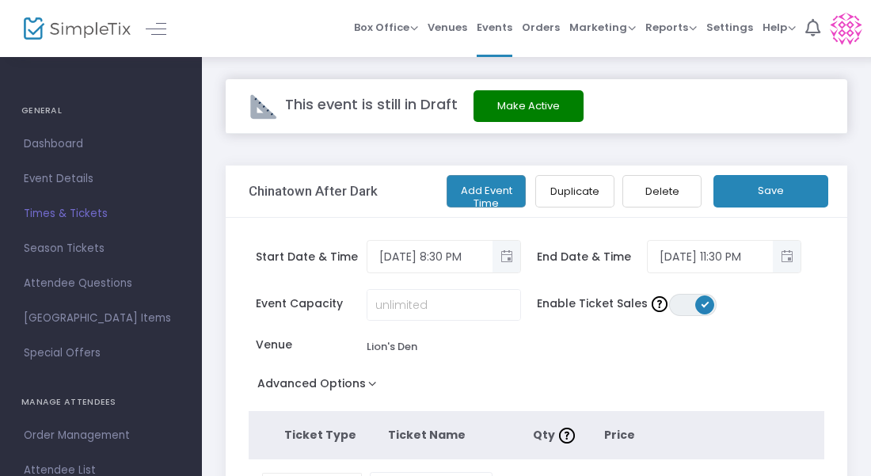
click at [753, 183] on button "Save" at bounding box center [770, 191] width 115 height 32
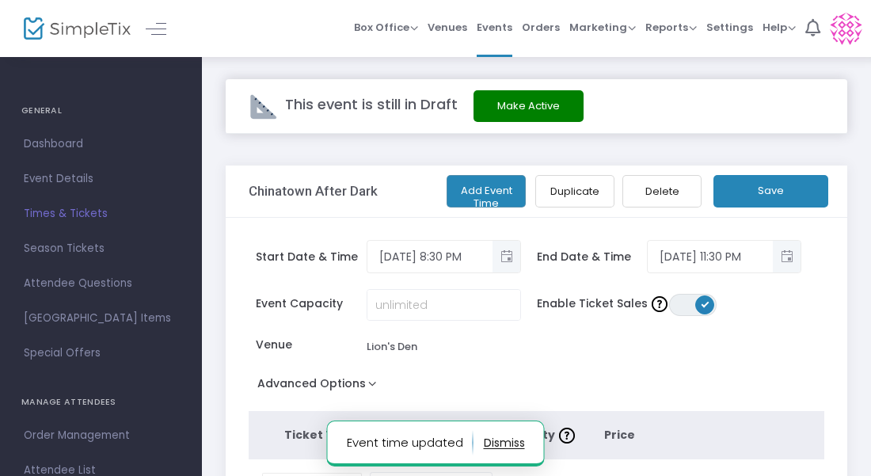
click at [844, 29] on img at bounding box center [846, 29] width 32 height 32
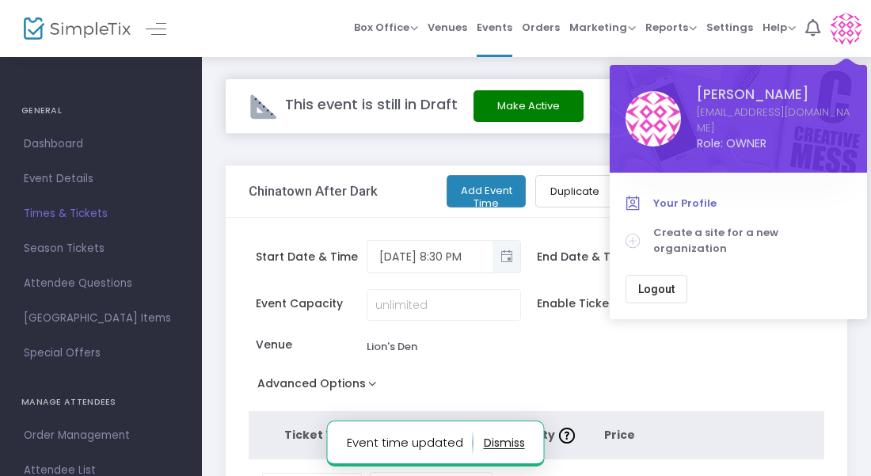
click at [690, 196] on span "Your Profile" at bounding box center [752, 204] width 198 height 16
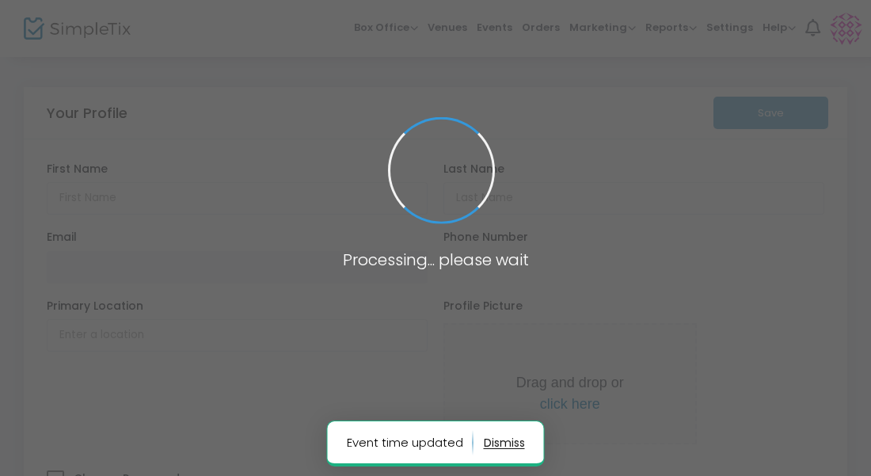
type input "[PERSON_NAME]"
type input "Yu"
type input "[EMAIL_ADDRESS][DOMAIN_NAME]"
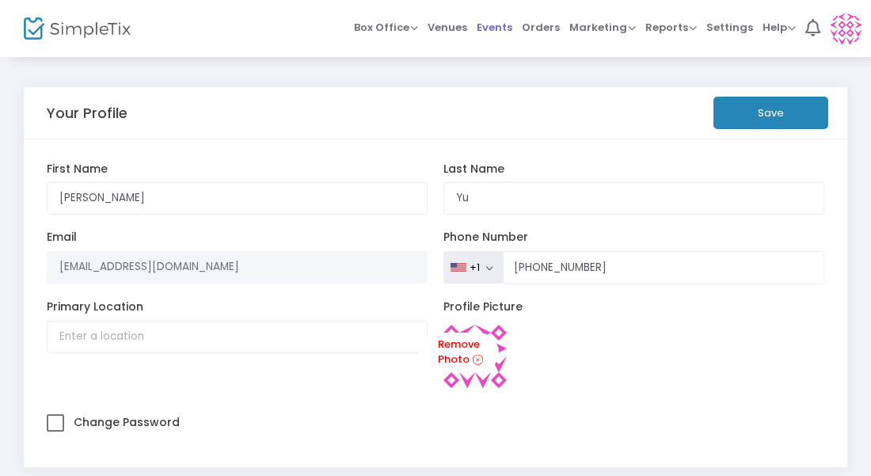
click at [496, 23] on span "Events" at bounding box center [495, 27] width 36 height 40
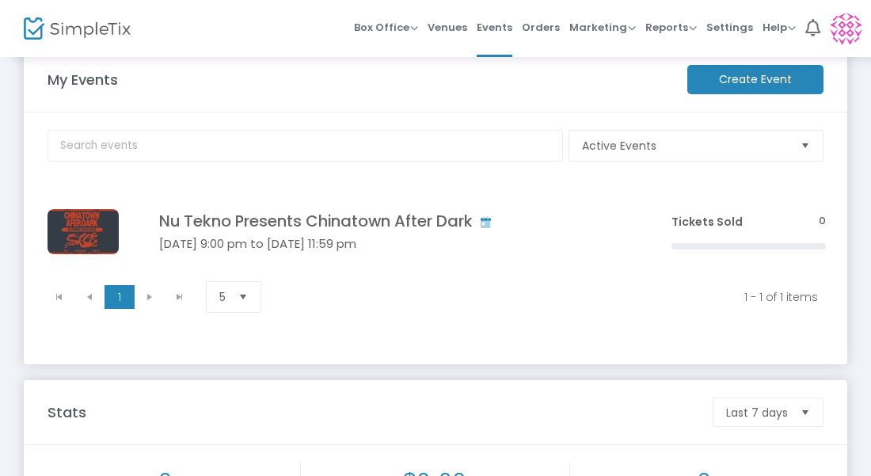
scroll to position [12, 0]
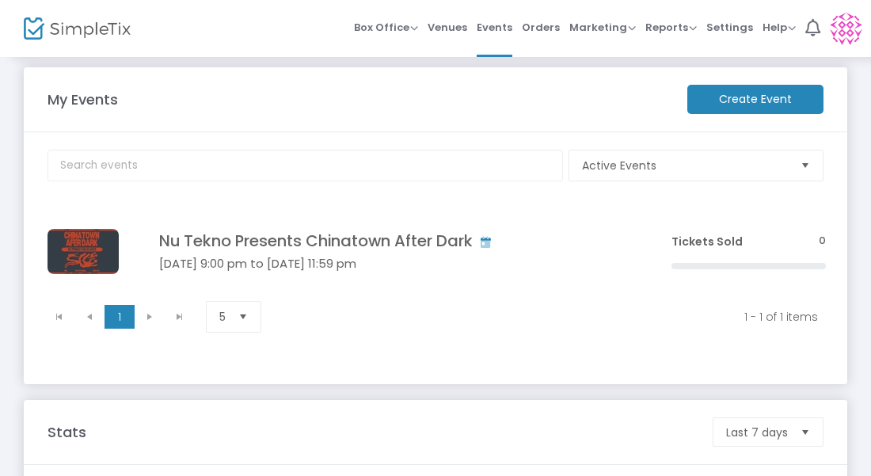
click at [795, 155] on span "Select" at bounding box center [806, 166] width 26 height 26
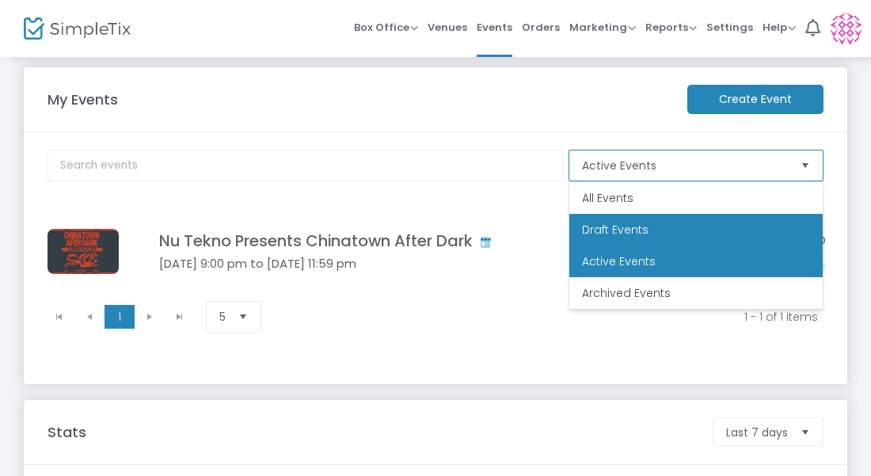
click at [741, 223] on li "Draft Events" at bounding box center [695, 230] width 253 height 32
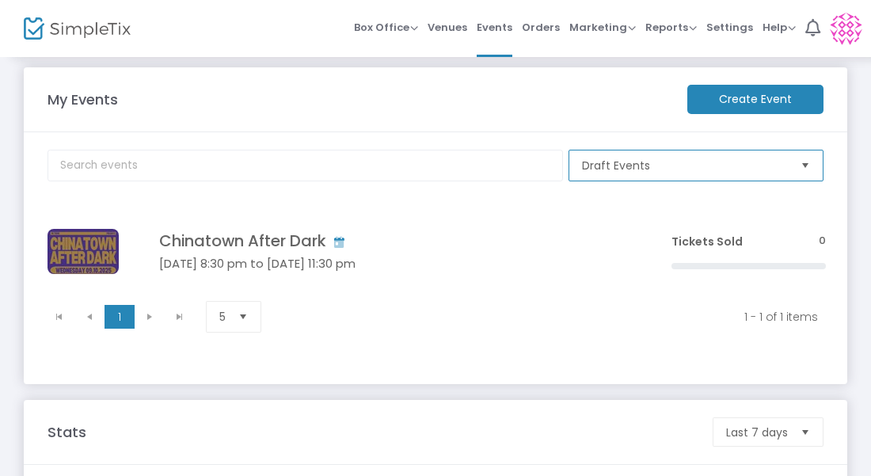
click at [747, 165] on span "Draft Events" at bounding box center [685, 166] width 206 height 16
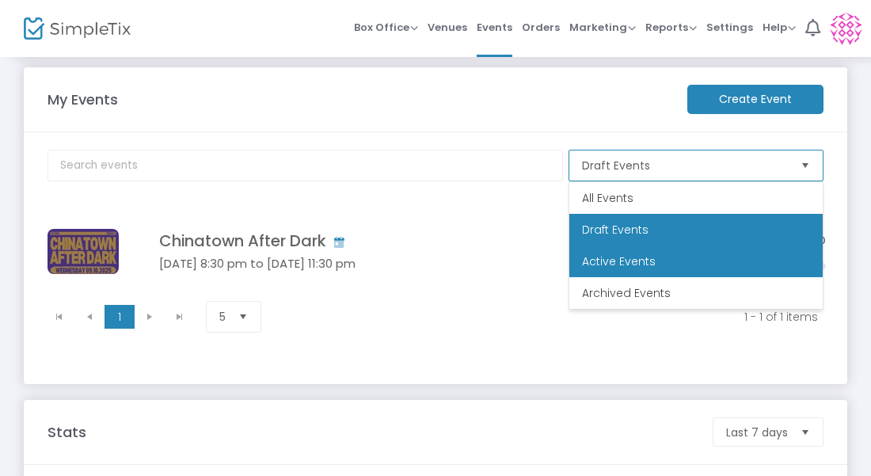
click at [694, 268] on li "Active Events" at bounding box center [695, 261] width 253 height 32
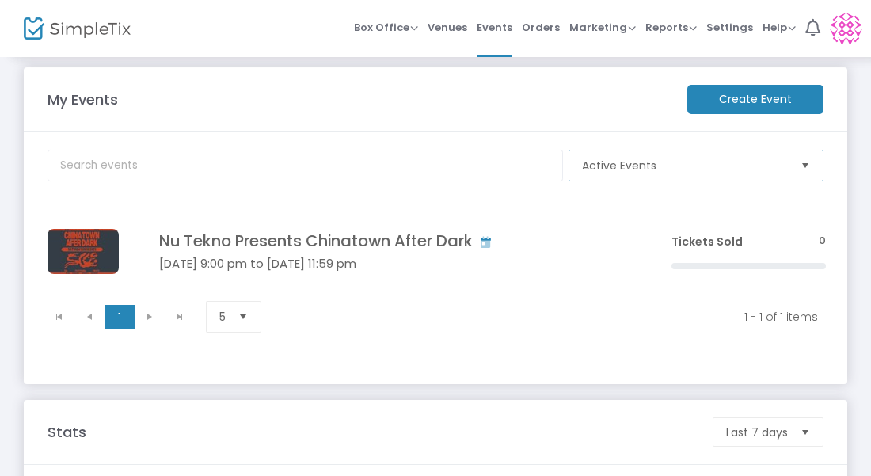
click at [728, 167] on span "Active Events" at bounding box center [685, 166] width 206 height 16
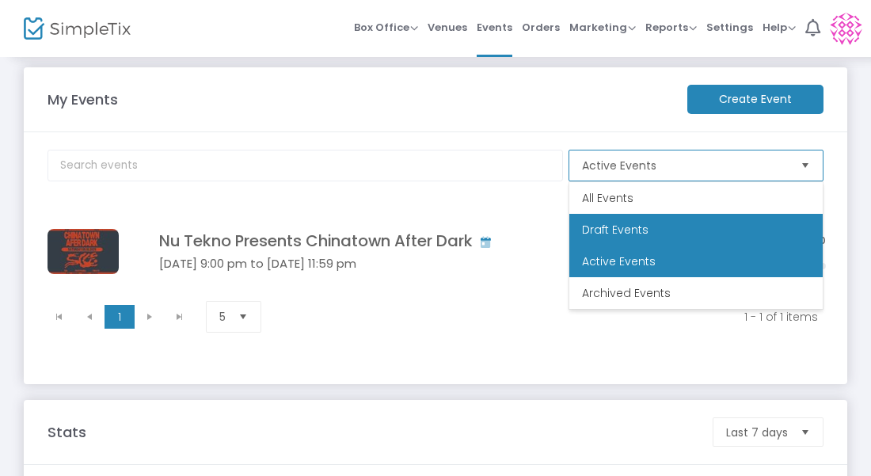
click at [698, 227] on li "Draft Events" at bounding box center [695, 230] width 253 height 32
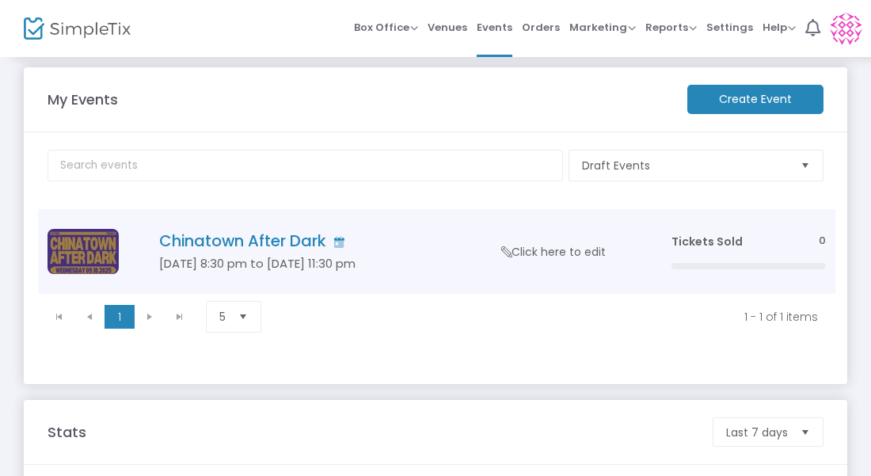
click at [346, 266] on h5 "[DATE] 8:30 pm to [DATE] 11:30 pm" at bounding box center [391, 264] width 465 height 14
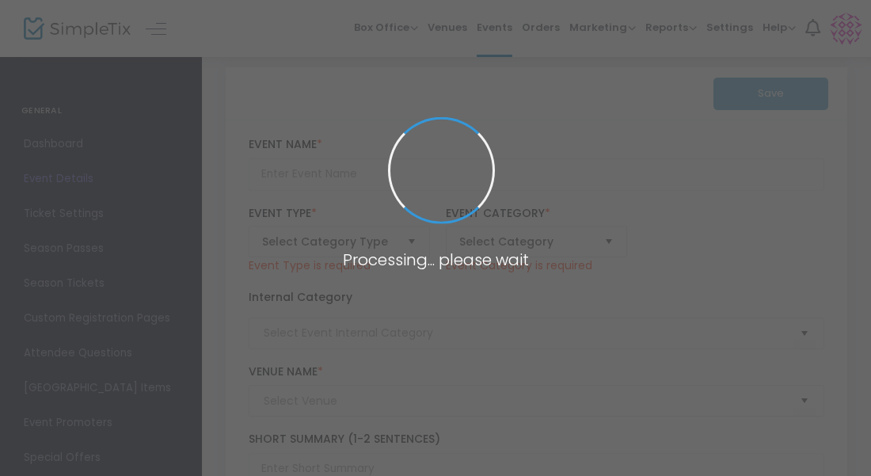
type input "Chinatown After Dark"
type textarea "Chinatown After Dark is back, and we're turning up the heat w/ [PERSON_NAME], […"
type input "Buy Tickets"
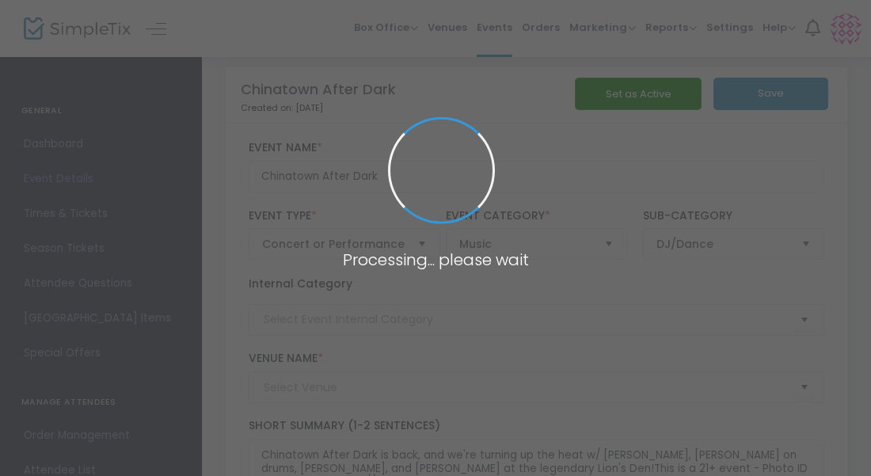
type input "Lion's Den"
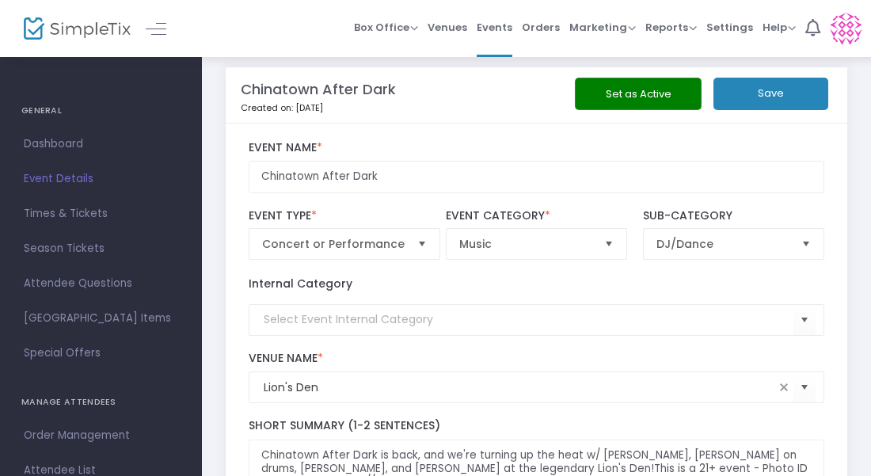
click at [646, 90] on button "Set as Active" at bounding box center [638, 94] width 127 height 32
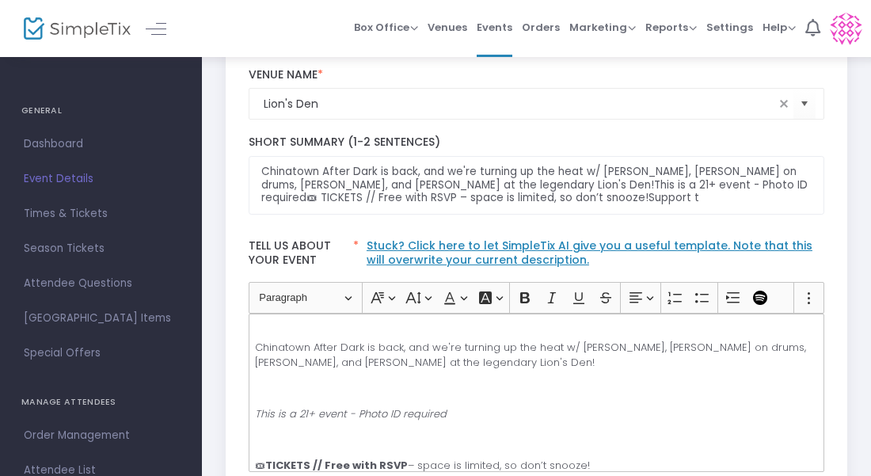
scroll to position [641, 0]
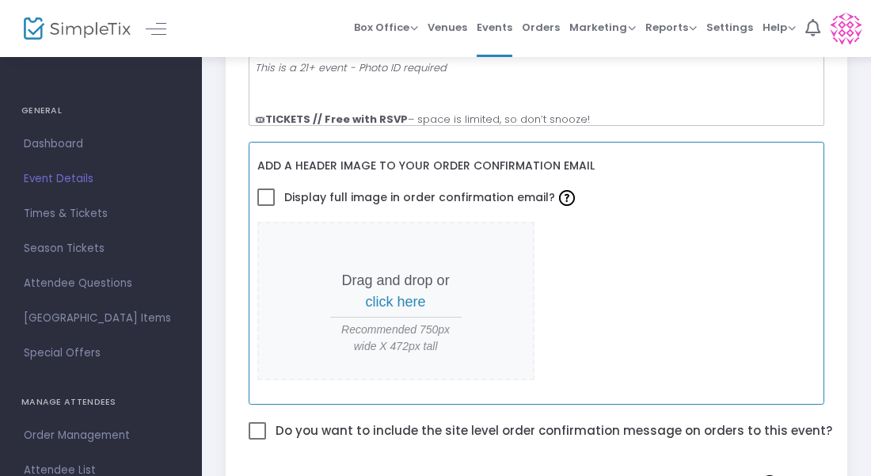
click at [413, 295] on span "click here" at bounding box center [396, 302] width 60 height 16
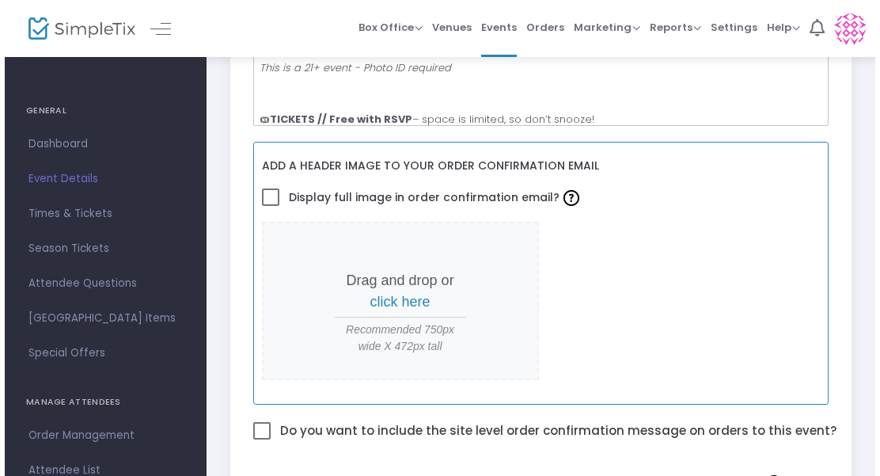
scroll to position [0, 0]
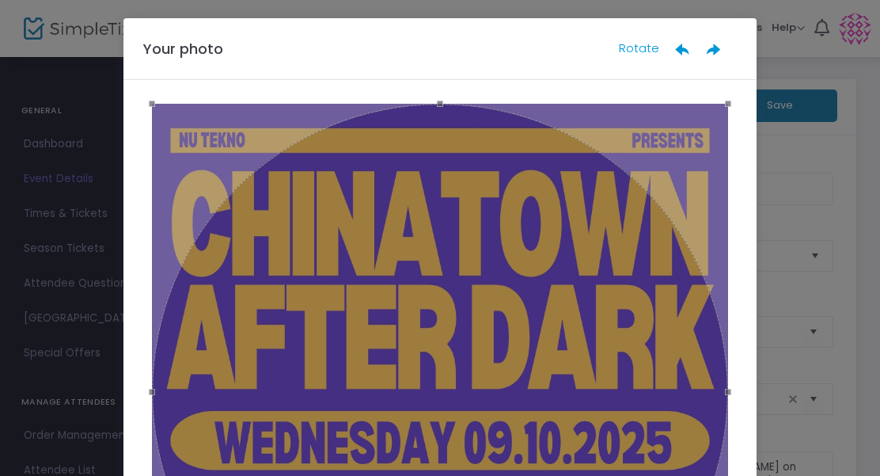
drag, startPoint x: 555, startPoint y: 302, endPoint x: 542, endPoint y: 89, distance: 213.4
click at [542, 89] on div at bounding box center [440, 355] width 633 height 550
drag, startPoint x: 423, startPoint y: 115, endPoint x: 415, endPoint y: 109, distance: 9.7
click at [415, 109] on div at bounding box center [440, 392] width 576 height 576
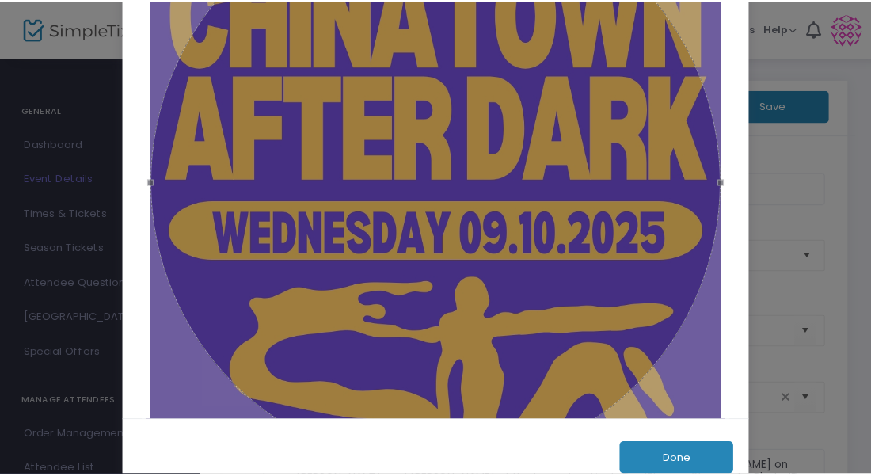
scroll to position [250, 0]
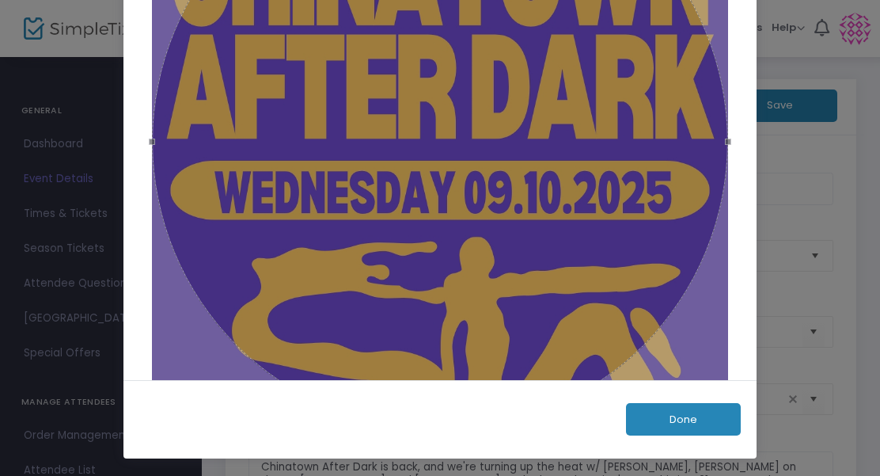
click at [676, 409] on button "Done" at bounding box center [683, 419] width 115 height 32
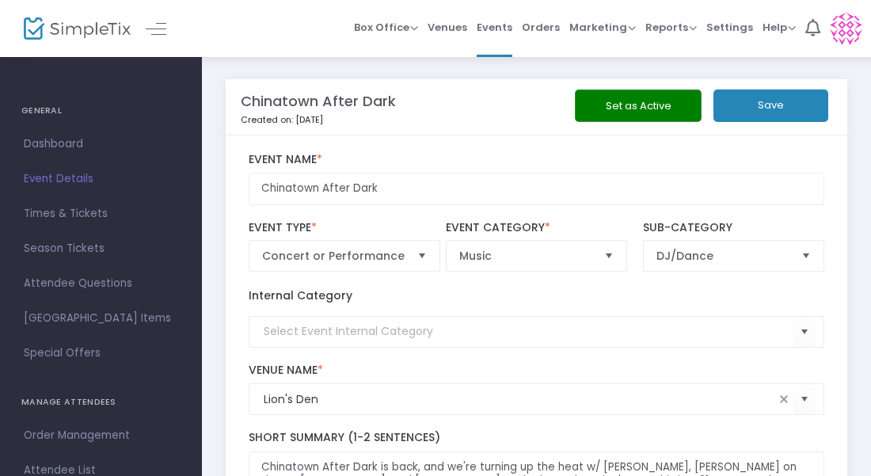
click at [805, 116] on button "Save" at bounding box center [770, 105] width 115 height 32
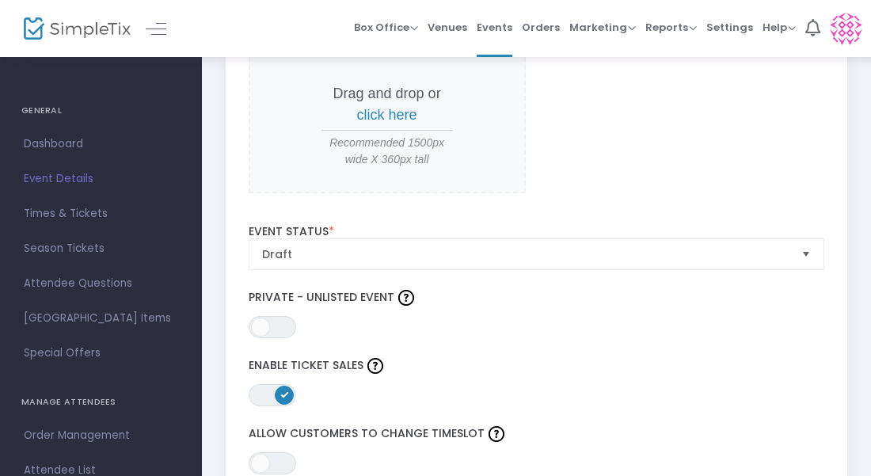
scroll to position [1944, 0]
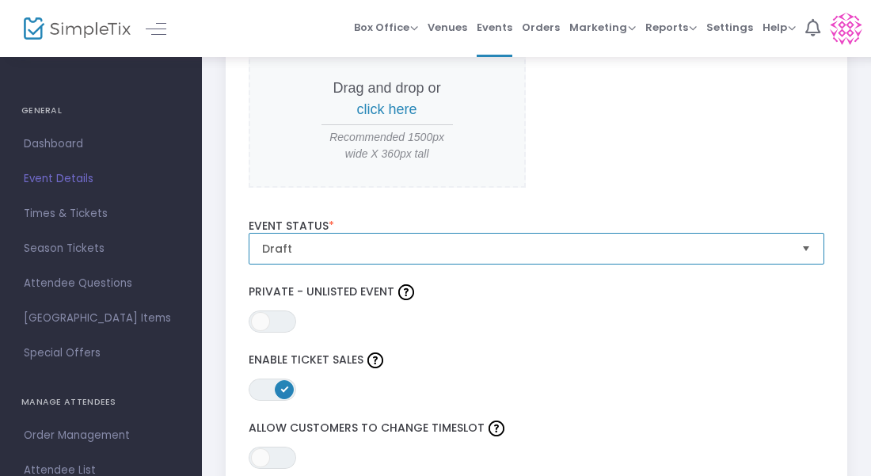
click at [787, 245] on span "Draft" at bounding box center [525, 249] width 527 height 16
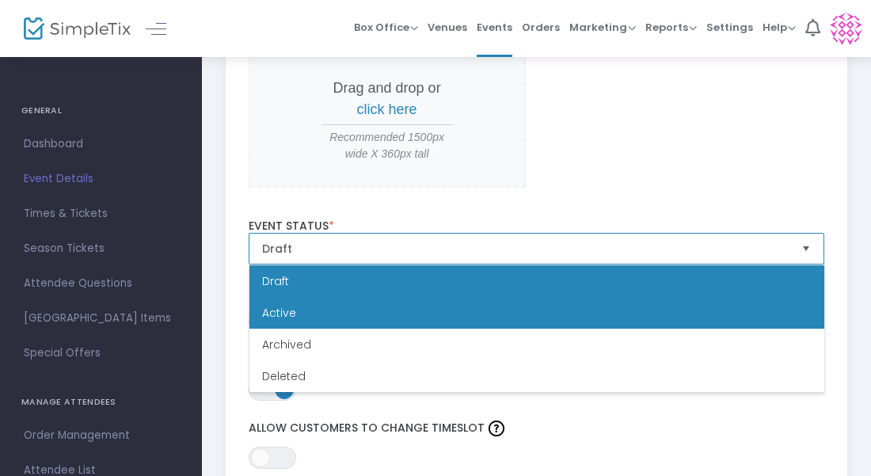
click at [718, 327] on li "Active" at bounding box center [536, 313] width 575 height 32
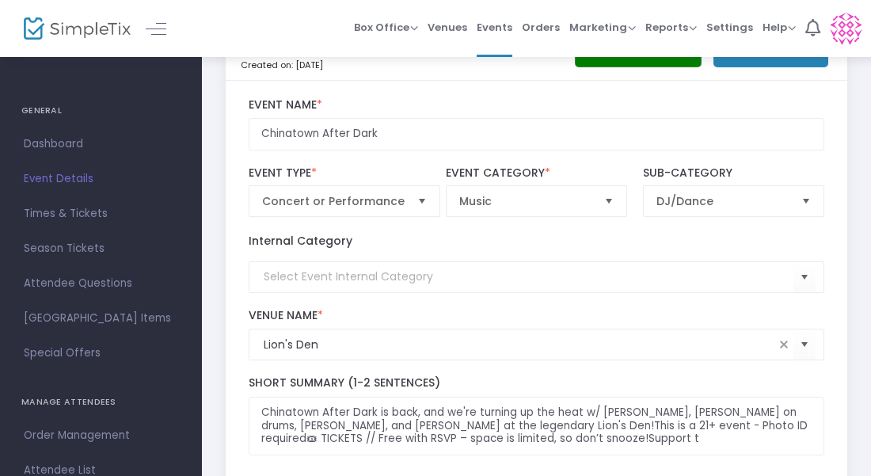
scroll to position [0, 0]
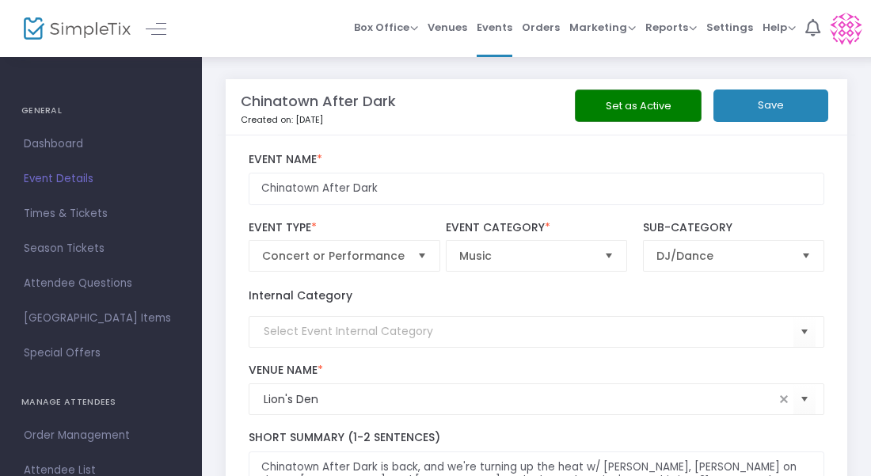
click at [791, 117] on button "Save" at bounding box center [770, 105] width 115 height 32
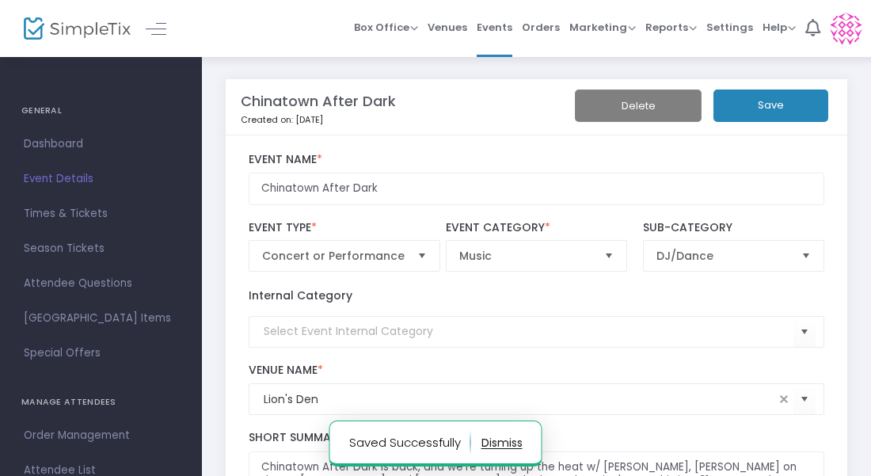
click at [64, 35] on img at bounding box center [77, 28] width 107 height 23
